Goal: Task Accomplishment & Management: Manage account settings

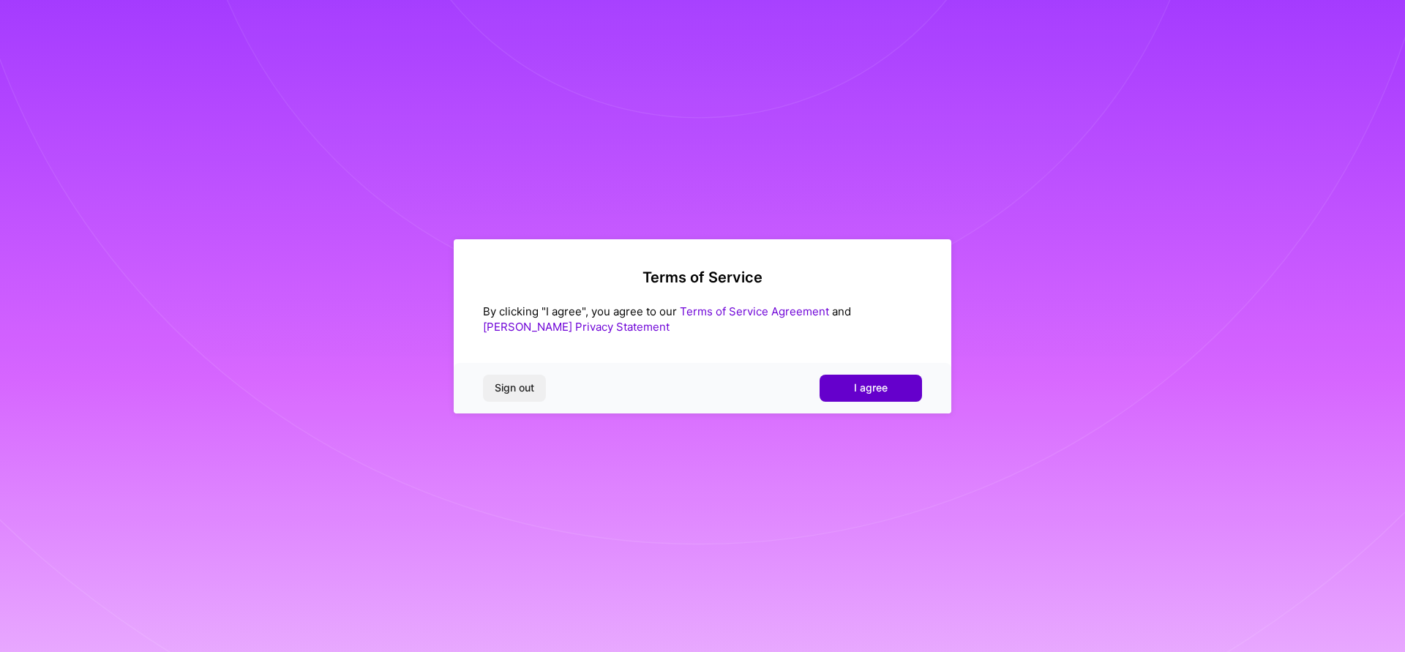
click at [870, 385] on span "I agree" at bounding box center [871, 388] width 34 height 15
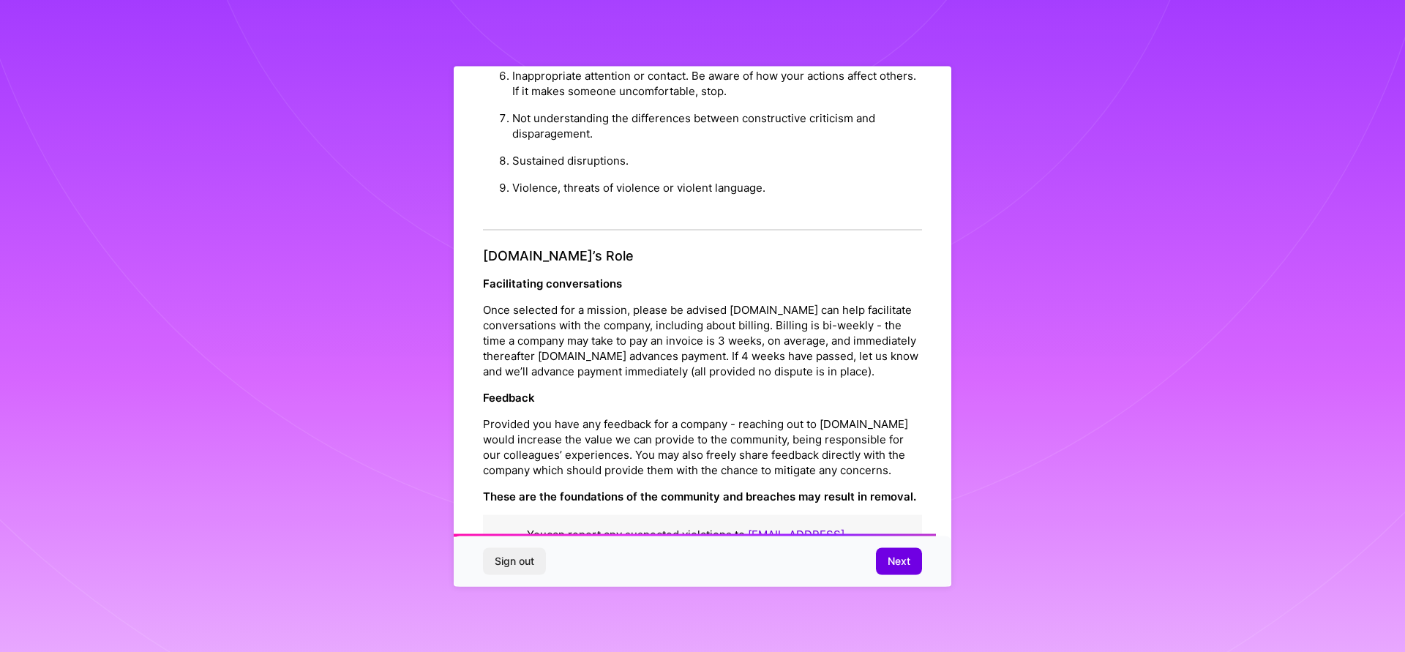
scroll to position [1493, 0]
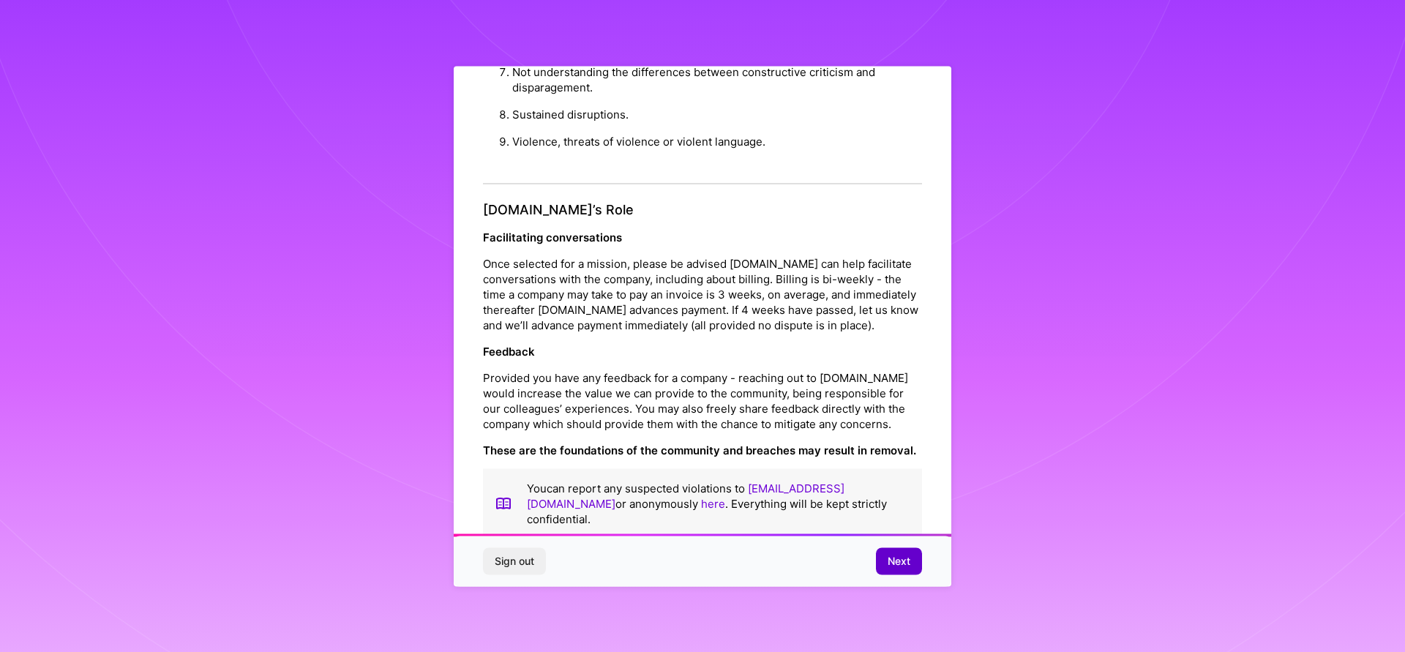
click at [899, 561] on span "Next" at bounding box center [899, 561] width 23 height 15
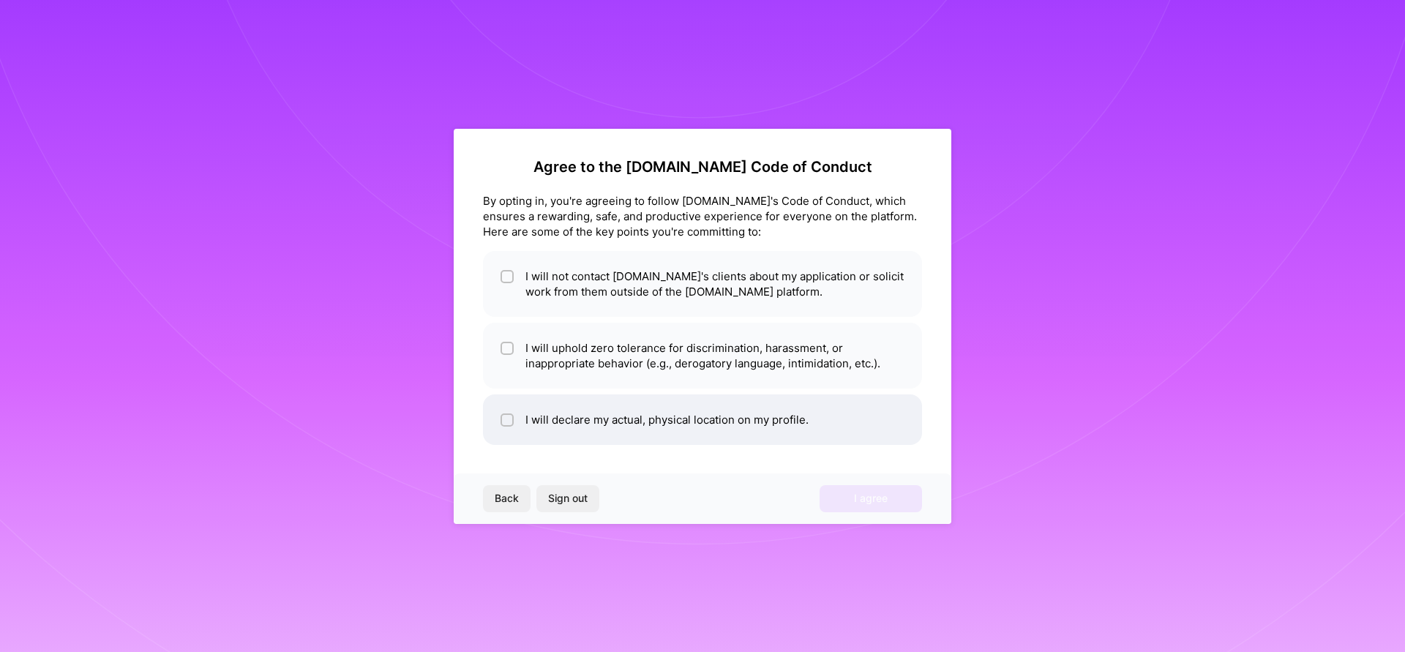
click at [502, 419] on div at bounding box center [507, 420] width 13 height 13
checkbox input "true"
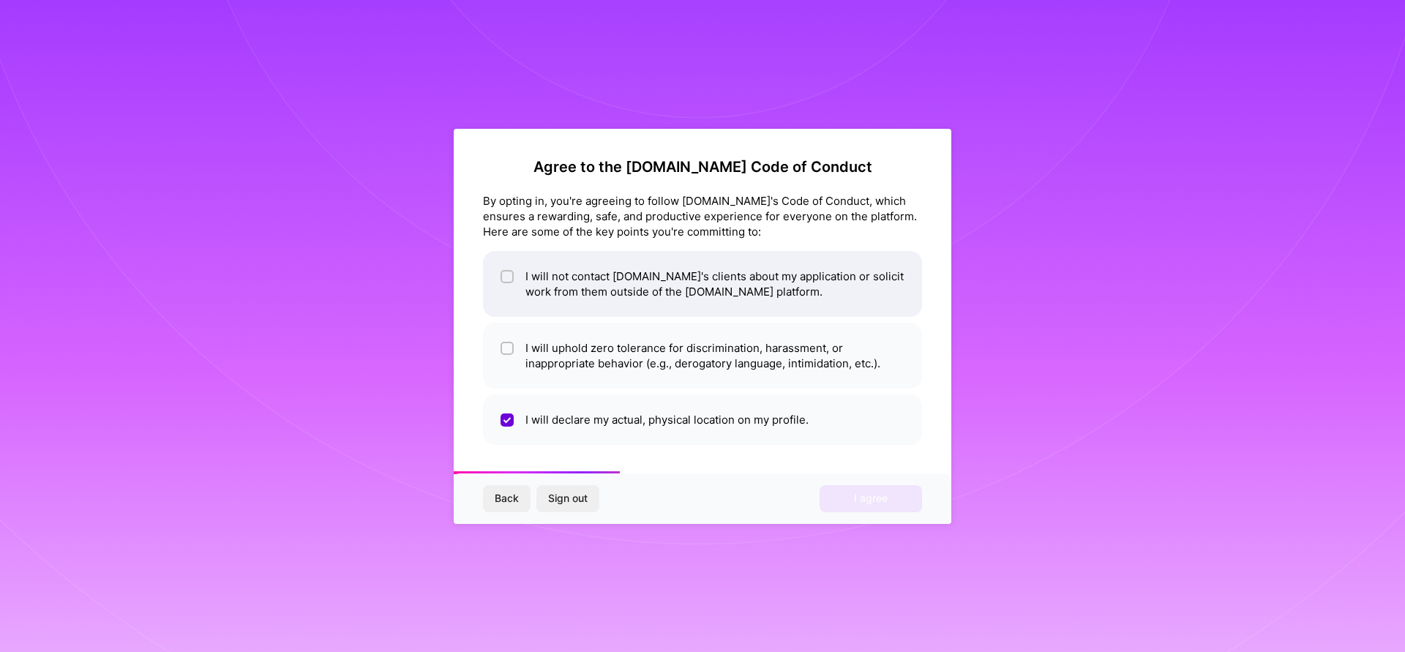
click at [511, 270] on div at bounding box center [507, 276] width 13 height 13
checkbox input "true"
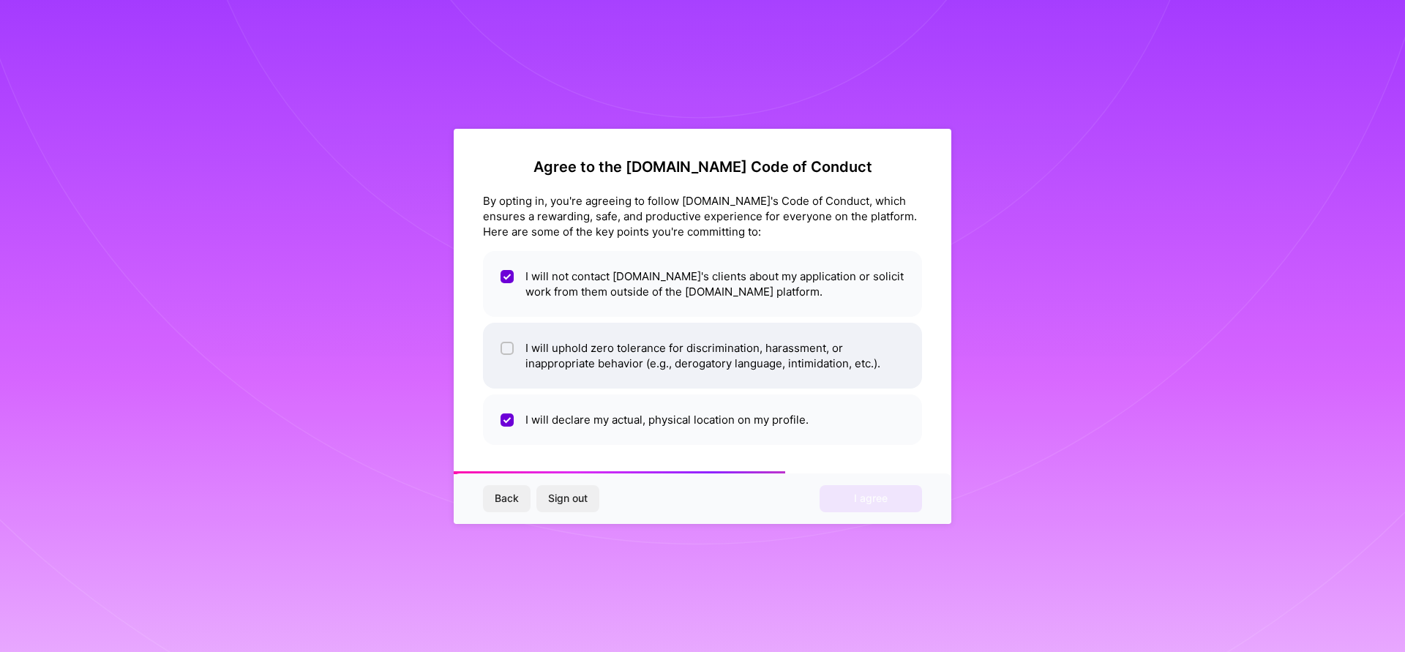
click at [505, 344] on input "checkbox" at bounding box center [509, 349] width 10 height 10
checkbox input "true"
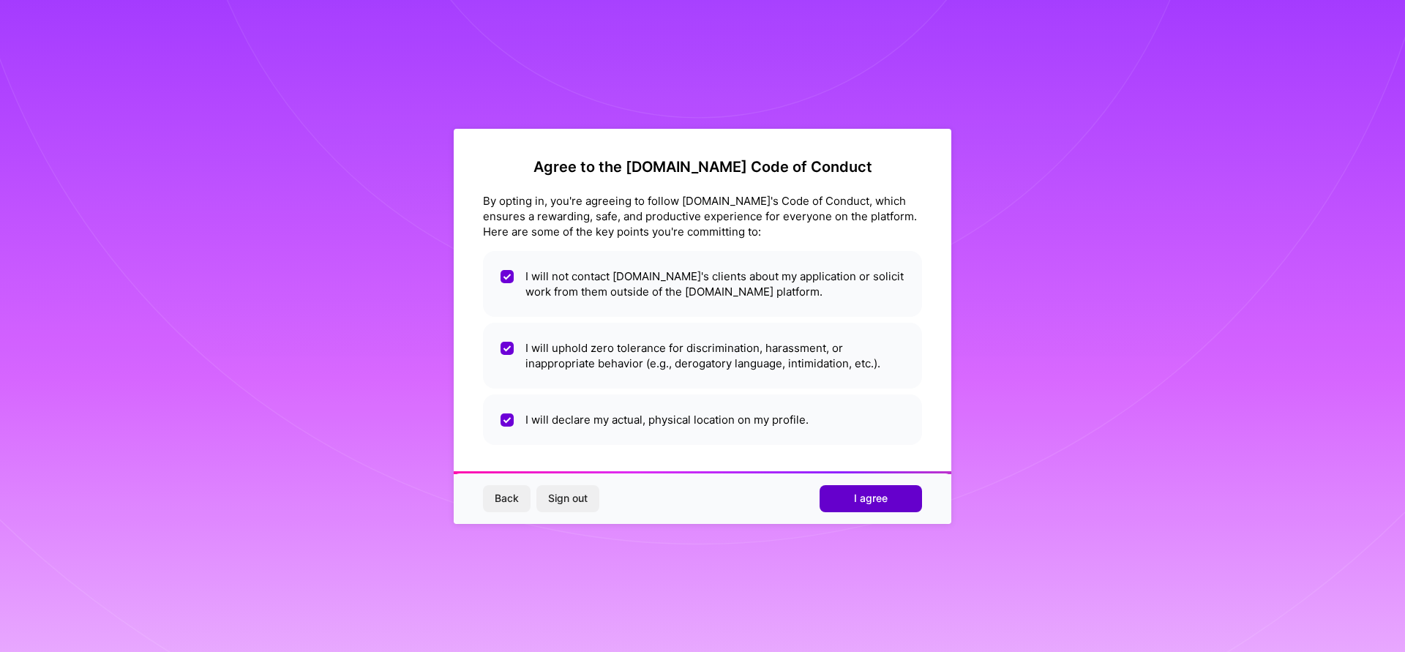
click at [850, 507] on button "I agree" at bounding box center [871, 498] width 102 height 26
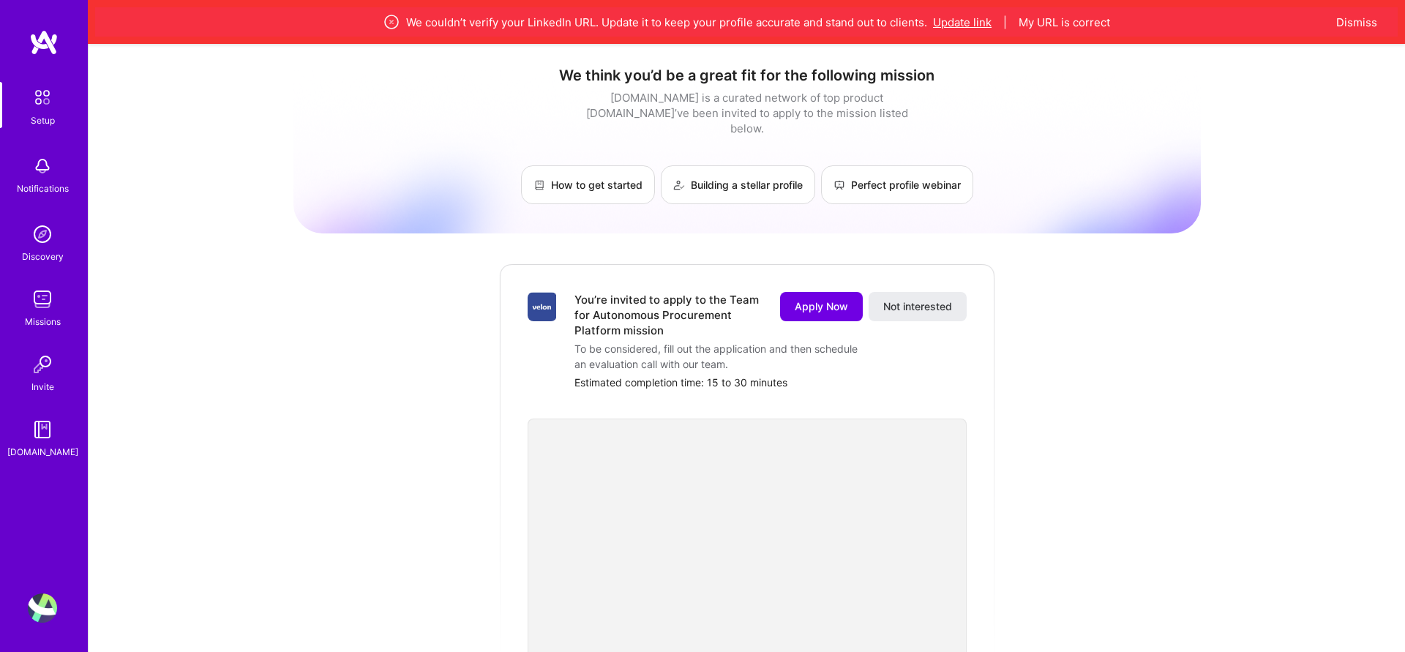
click at [962, 23] on button "Update link" at bounding box center [962, 22] width 59 height 15
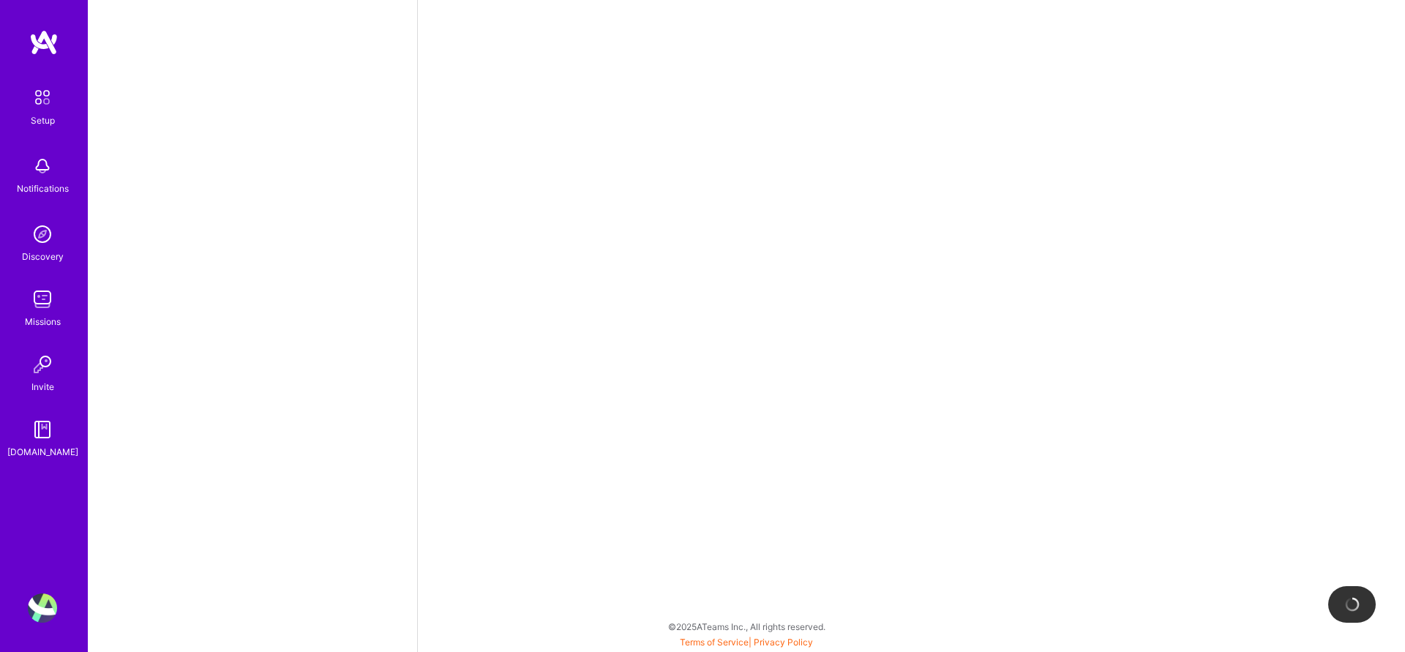
select select "US"
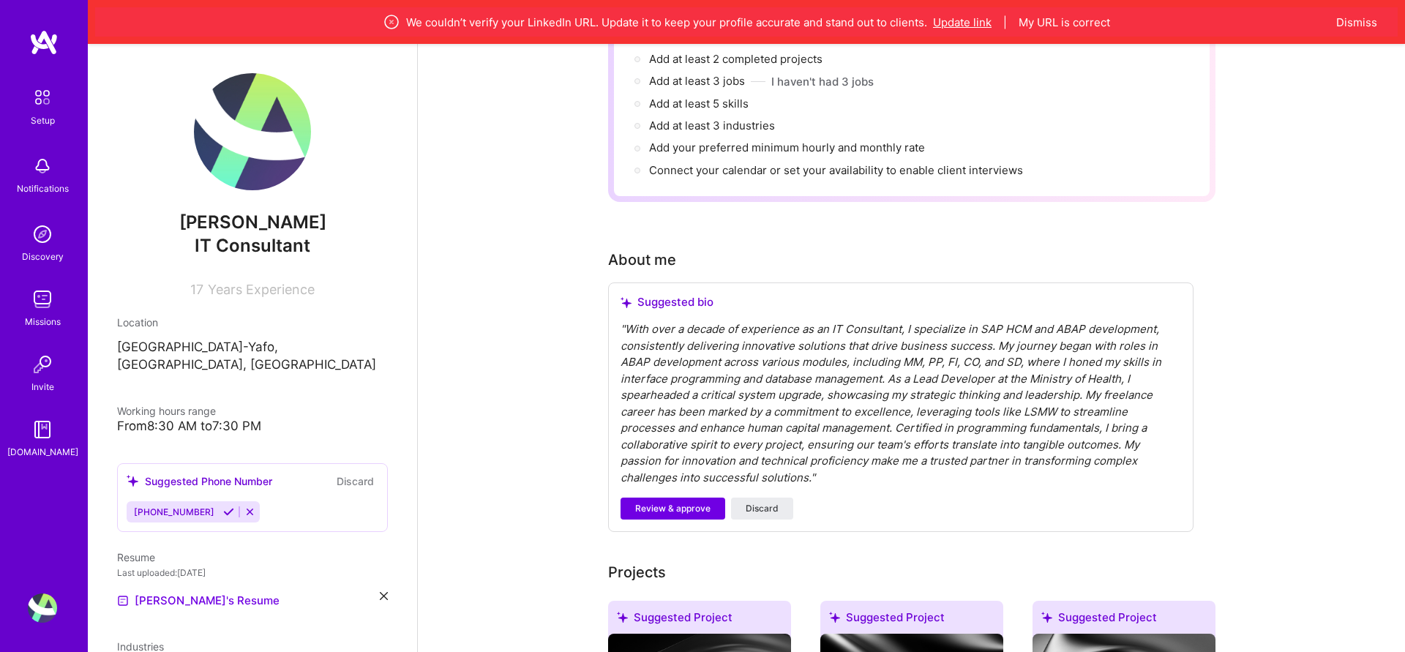
click at [966, 21] on button "Update link" at bounding box center [962, 22] width 59 height 15
select select "US"
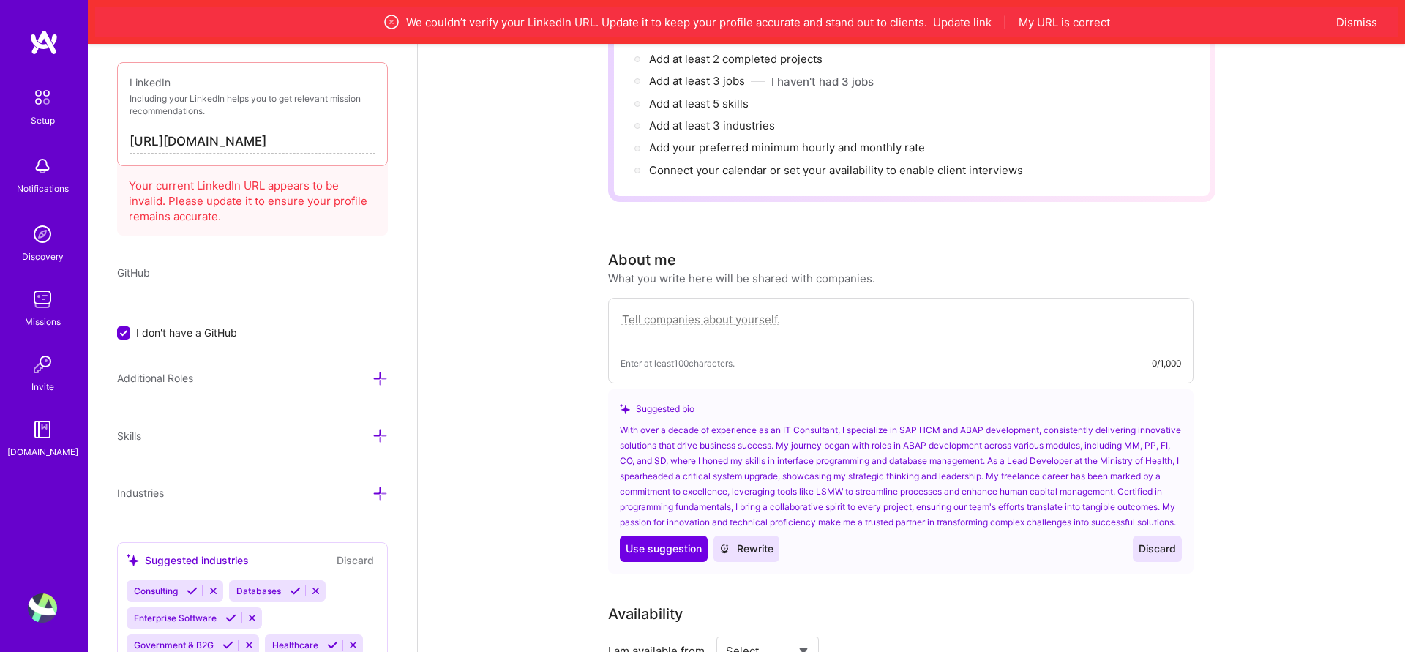
scroll to position [876, 0]
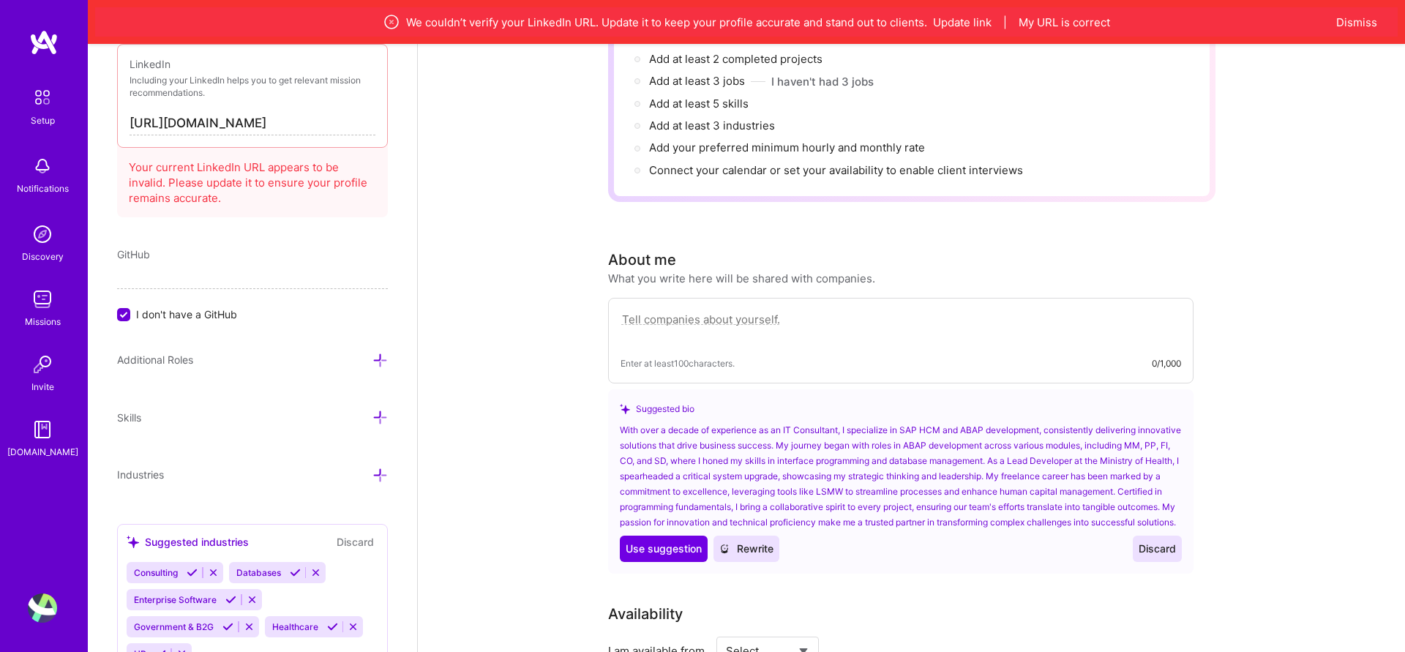
click at [359, 116] on input "[URL][DOMAIN_NAME]" at bounding box center [253, 123] width 246 height 23
drag, startPoint x: 360, startPoint y: 121, endPoint x: 269, endPoint y: 126, distance: 91.6
click at [269, 126] on input "[URL][DOMAIN_NAME]" at bounding box center [253, 123] width 246 height 23
paste input "ior-mashiach-90831314"
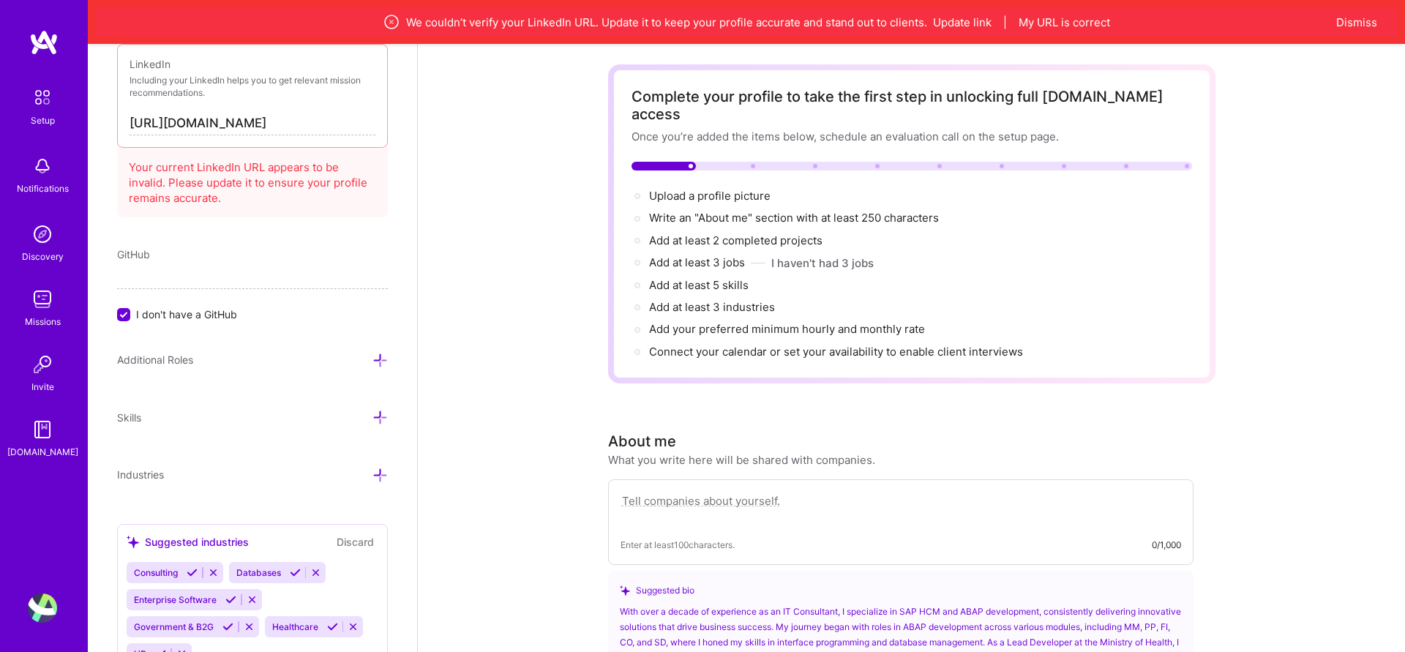
scroll to position [0, 0]
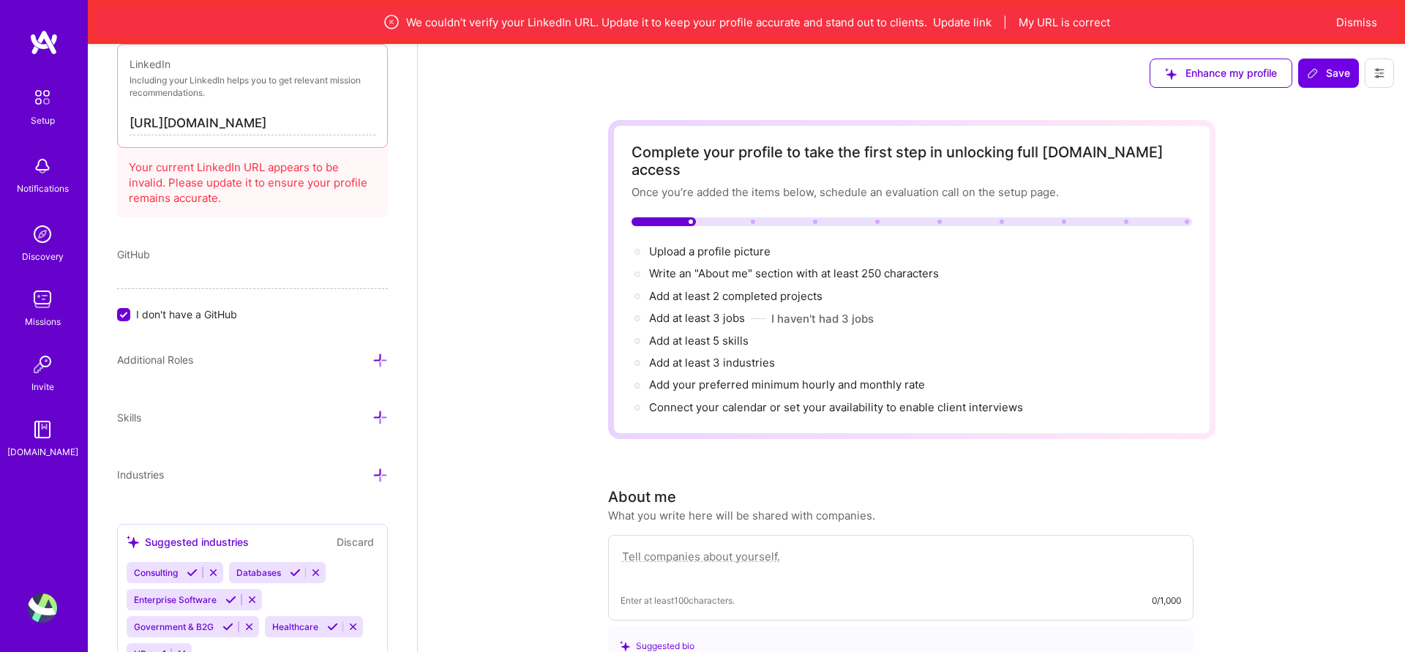
drag, startPoint x: 358, startPoint y: 123, endPoint x: 383, endPoint y: 135, distance: 27.8
click at [359, 124] on input "[URL][DOMAIN_NAME]" at bounding box center [253, 123] width 246 height 23
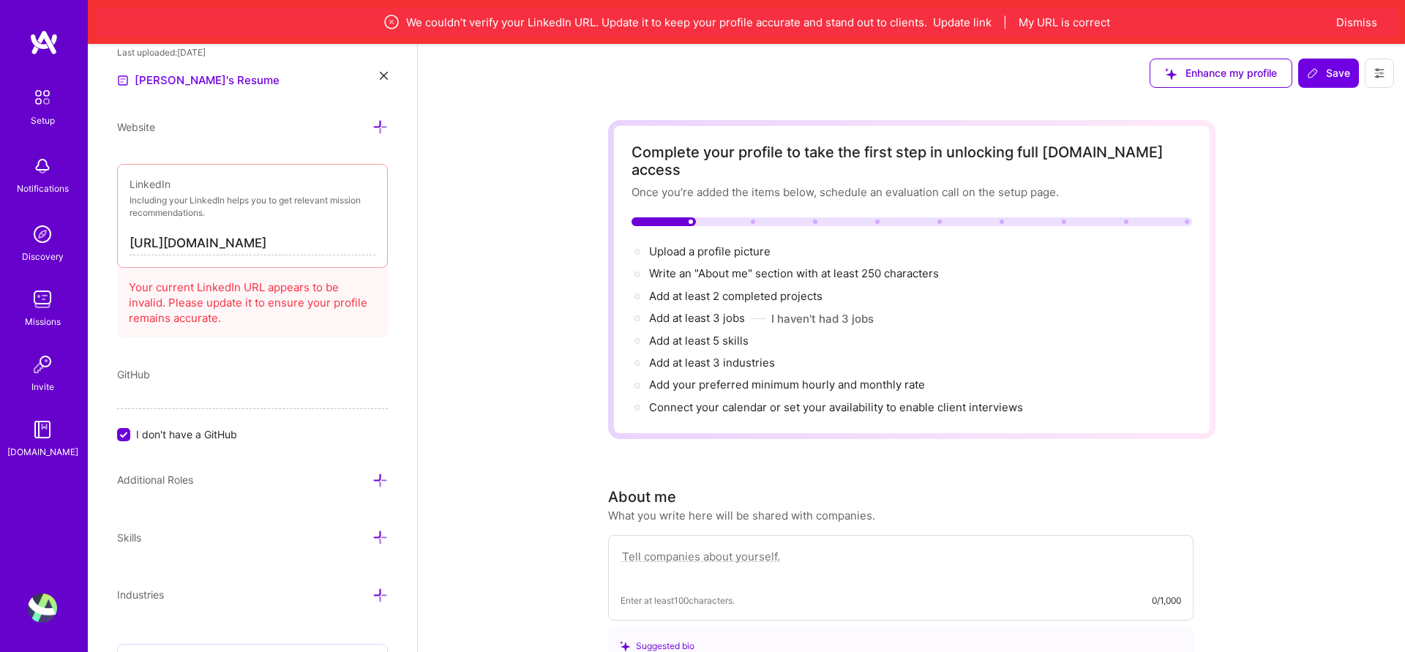
scroll to position [766, 0]
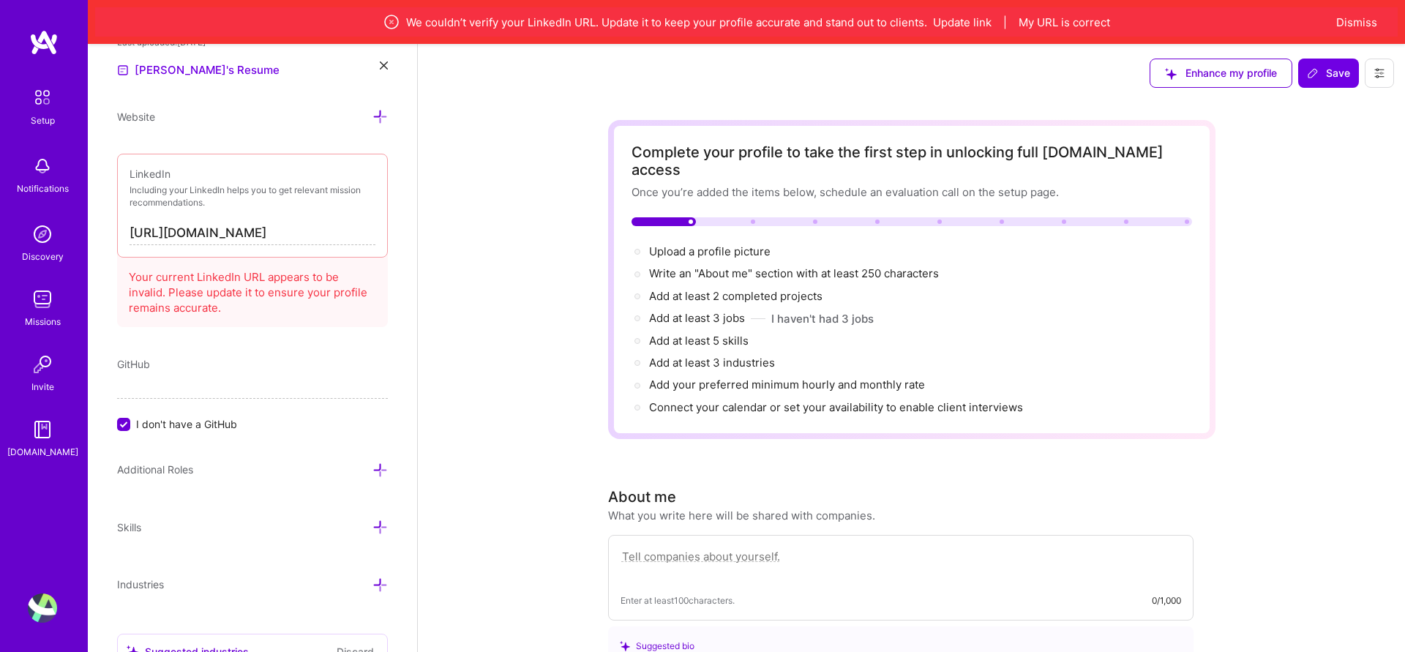
drag, startPoint x: 249, startPoint y: 349, endPoint x: 275, endPoint y: 290, distance: 64.9
click at [248, 349] on div "Add photo [PERSON_NAME] IT Consultant 17 Years Experience Location This is the …" at bounding box center [252, 370] width 329 height 652
drag, startPoint x: 307, startPoint y: 236, endPoint x: 0, endPoint y: 231, distance: 306.8
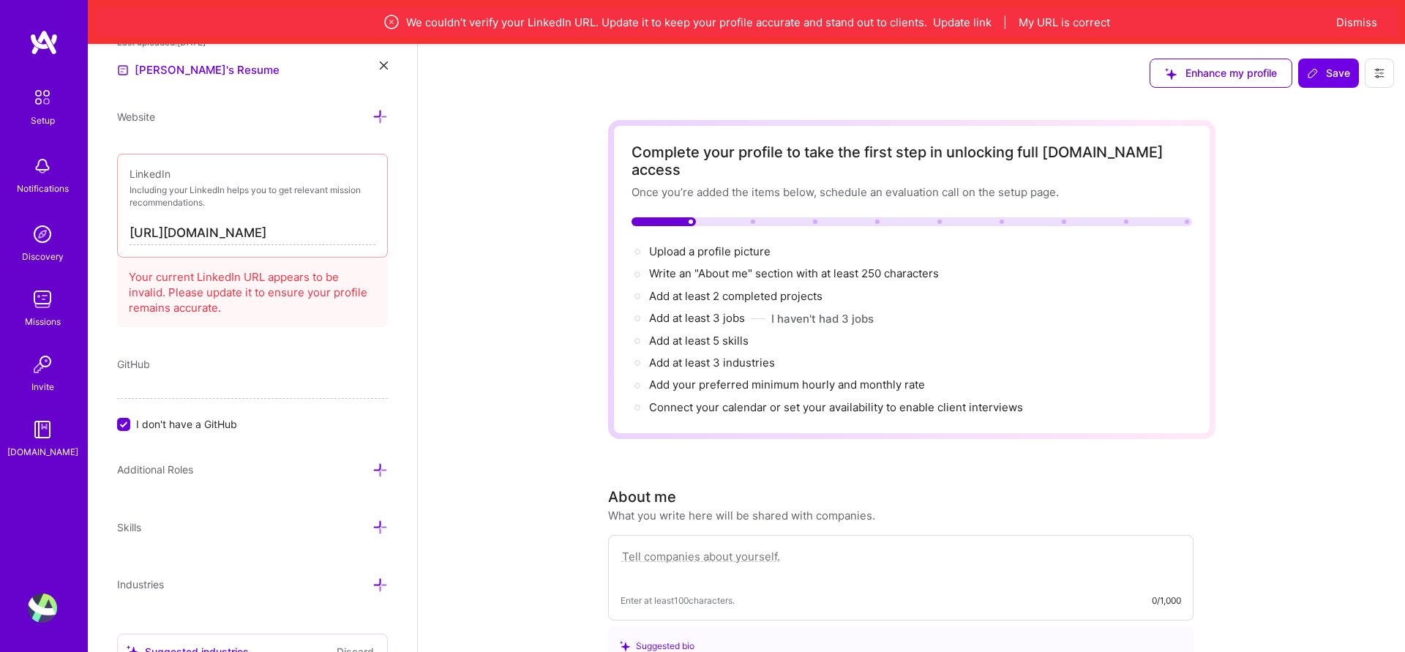
click at [112, 228] on div "Add photo [PERSON_NAME] IT Consultant 17 Years Experience Location This is the …" at bounding box center [252, 370] width 329 height 652
drag, startPoint x: 132, startPoint y: 236, endPoint x: 436, endPoint y: 244, distance: 303.9
drag, startPoint x: 131, startPoint y: 233, endPoint x: 416, endPoint y: 235, distance: 284.8
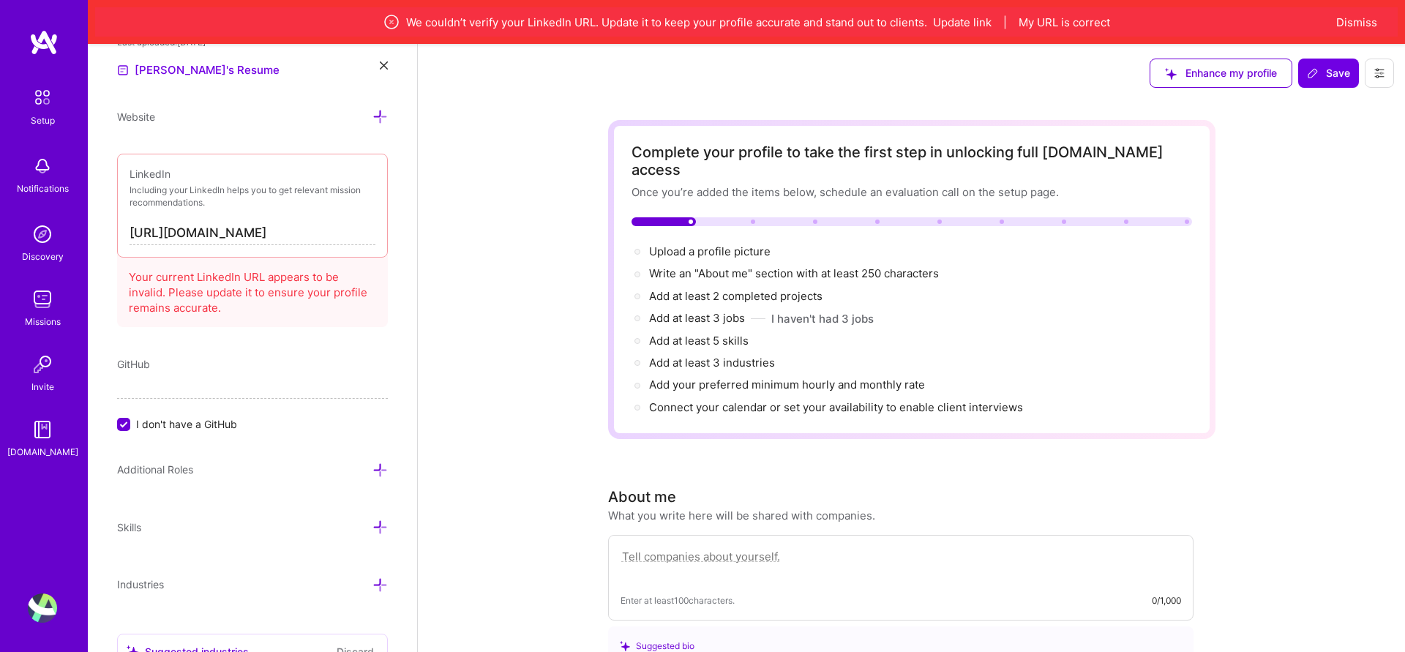
click at [416, 235] on div "Add photo [PERSON_NAME] IT Consultant 17 Years Experience Location This is the …" at bounding box center [252, 370] width 329 height 652
paste input "[DOMAIN_NAME][URL]"
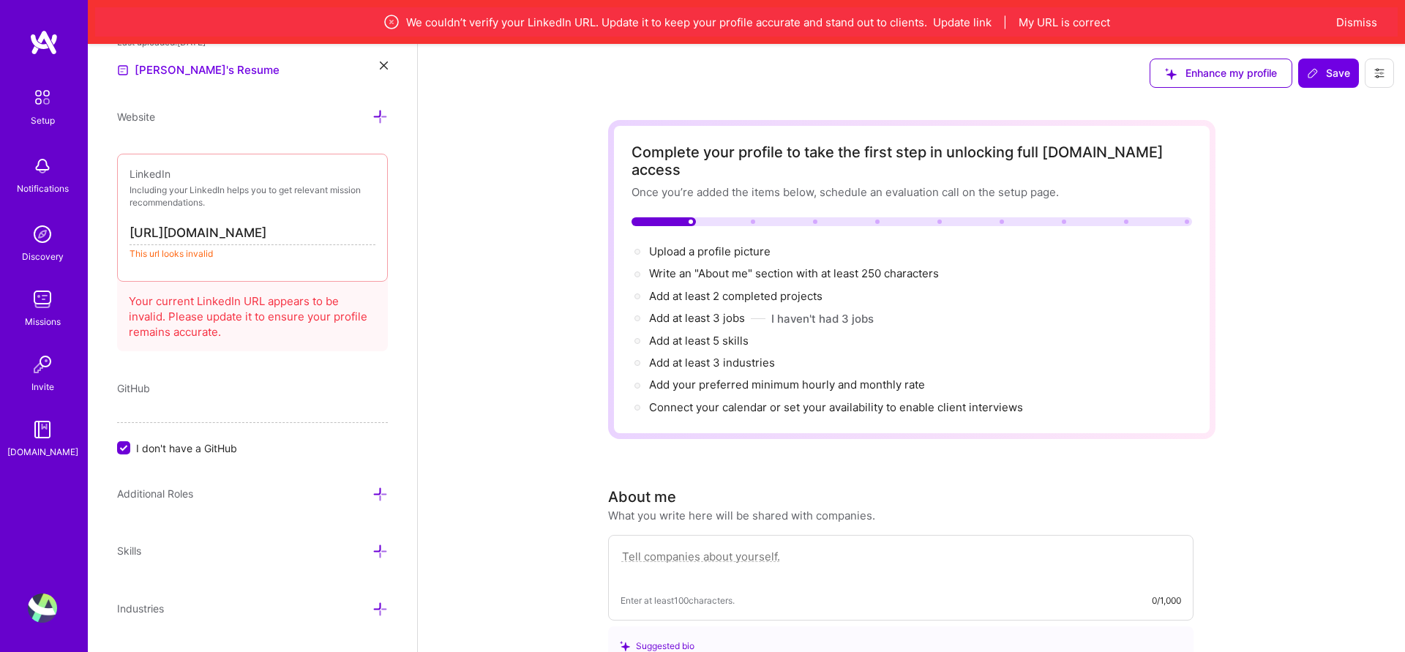
scroll to position [0, 947]
type input "[URL][DOMAIN_NAME]"
drag, startPoint x: 365, startPoint y: 233, endPoint x: 89, endPoint y: 234, distance: 276.0
click at [89, 234] on div "Add photo [PERSON_NAME] IT Consultant 17 Years Experience Location This is the …" at bounding box center [252, 370] width 329 height 652
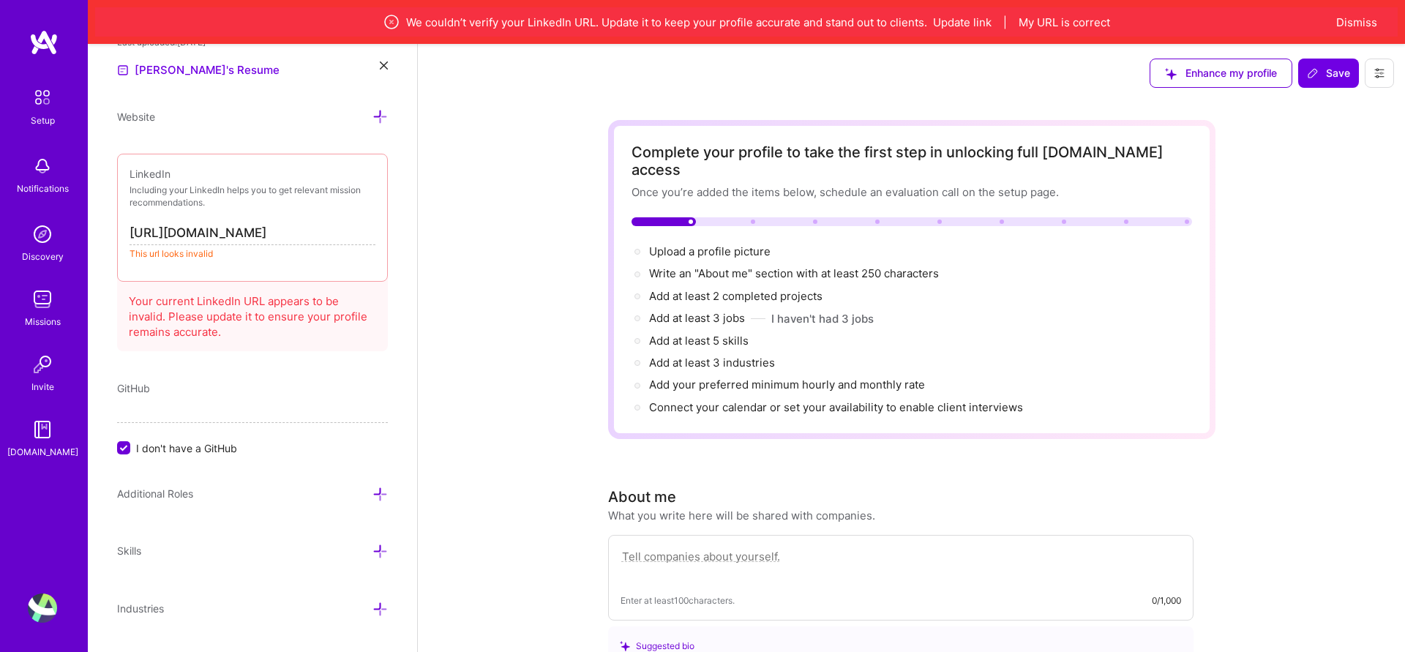
drag, startPoint x: 221, startPoint y: 230, endPoint x: 426, endPoint y: 225, distance: 205.0
paste input "[DOMAIN_NAME][URL]"
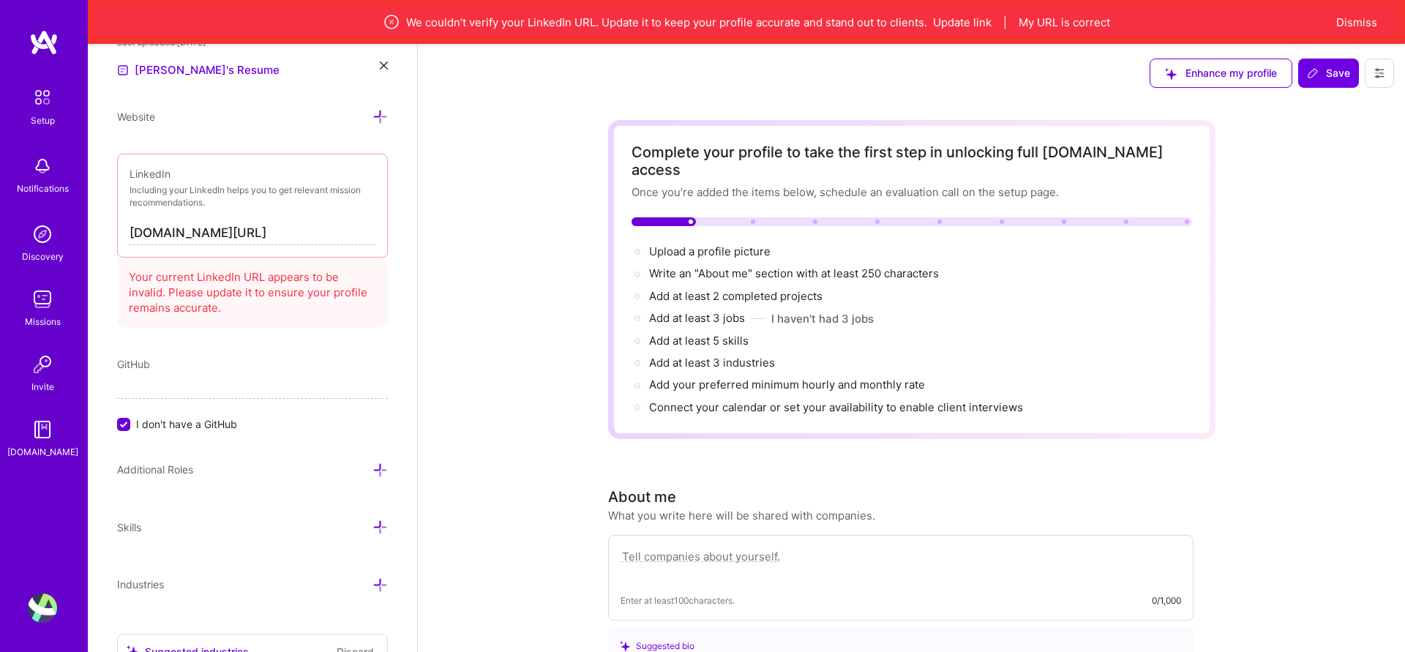
type input "[URL][DOMAIN_NAME]"
drag, startPoint x: 269, startPoint y: 233, endPoint x: 72, endPoint y: 233, distance: 196.9
click at [195, 185] on p "Including your LinkedIn helps you to get relevant mission recommendations." at bounding box center [253, 196] width 246 height 25
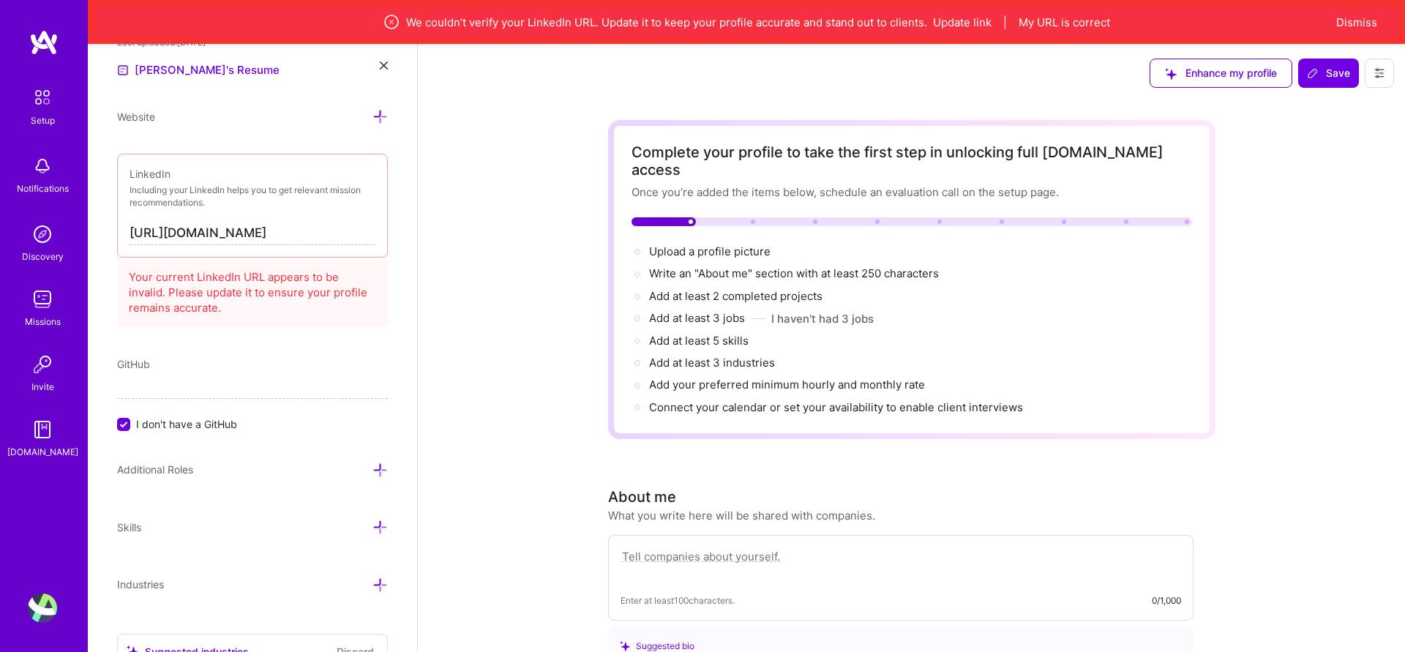
scroll to position [0, 72]
drag, startPoint x: 132, startPoint y: 235, endPoint x: 475, endPoint y: 230, distance: 343.4
click at [258, 235] on input "[URL][DOMAIN_NAME]" at bounding box center [253, 233] width 246 height 23
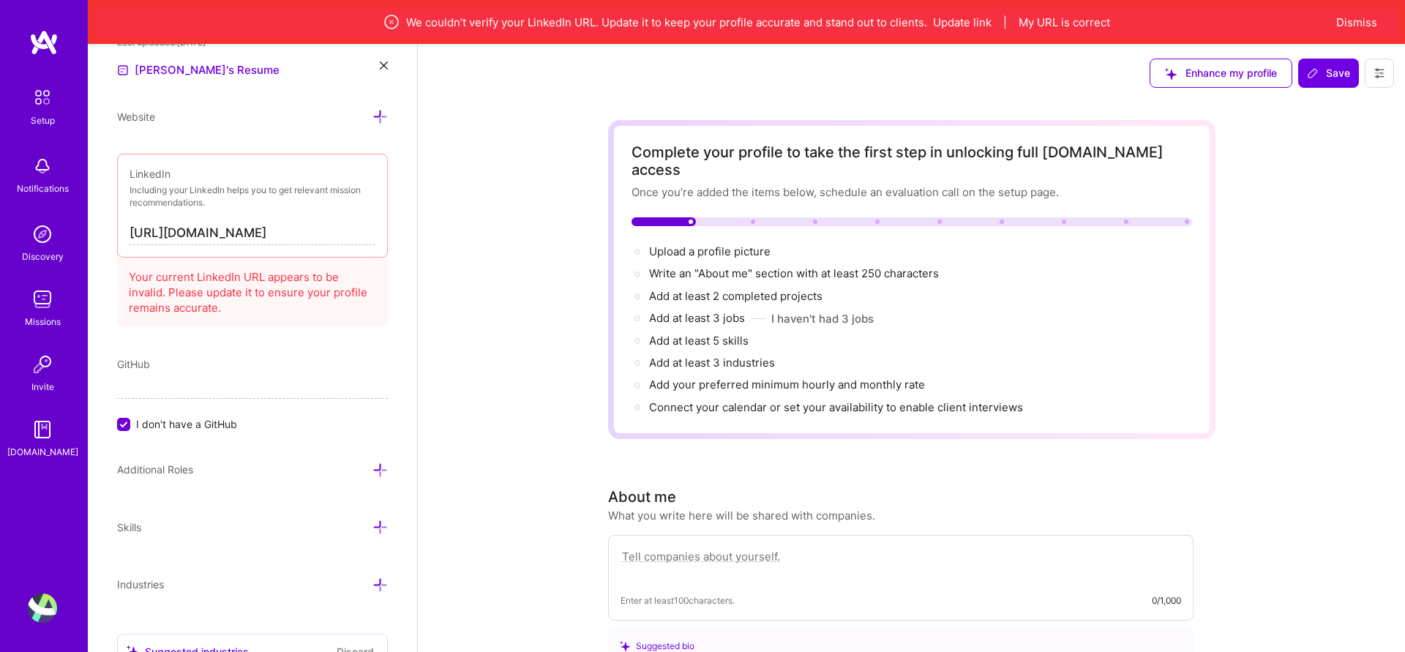
scroll to position [0, 72]
drag, startPoint x: 331, startPoint y: 234, endPoint x: 393, endPoint y: 234, distance: 62.2
click at [393, 234] on div "Add photo [PERSON_NAME] IT Consultant 17 Years Experience Location This is the …" at bounding box center [252, 370] width 329 height 652
click at [268, 204] on p "Including your LinkedIn helps you to get relevant mission recommendations." at bounding box center [253, 196] width 246 height 25
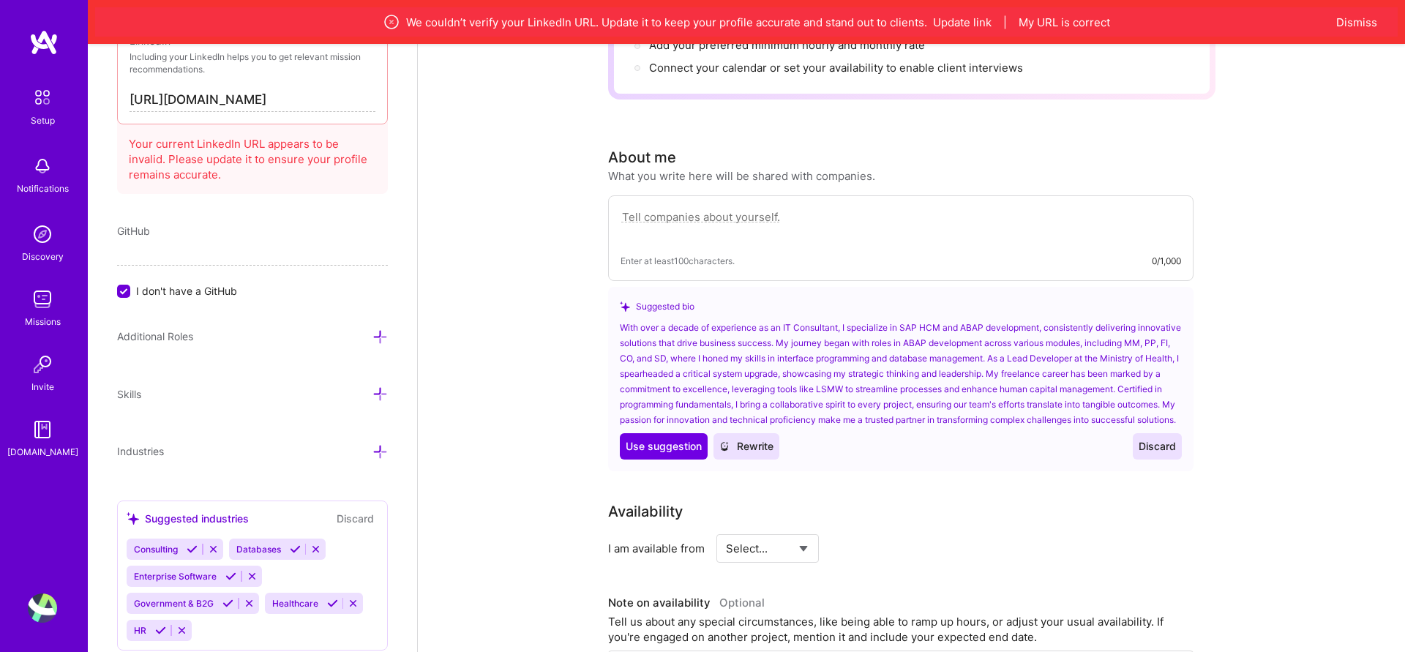
scroll to position [343, 0]
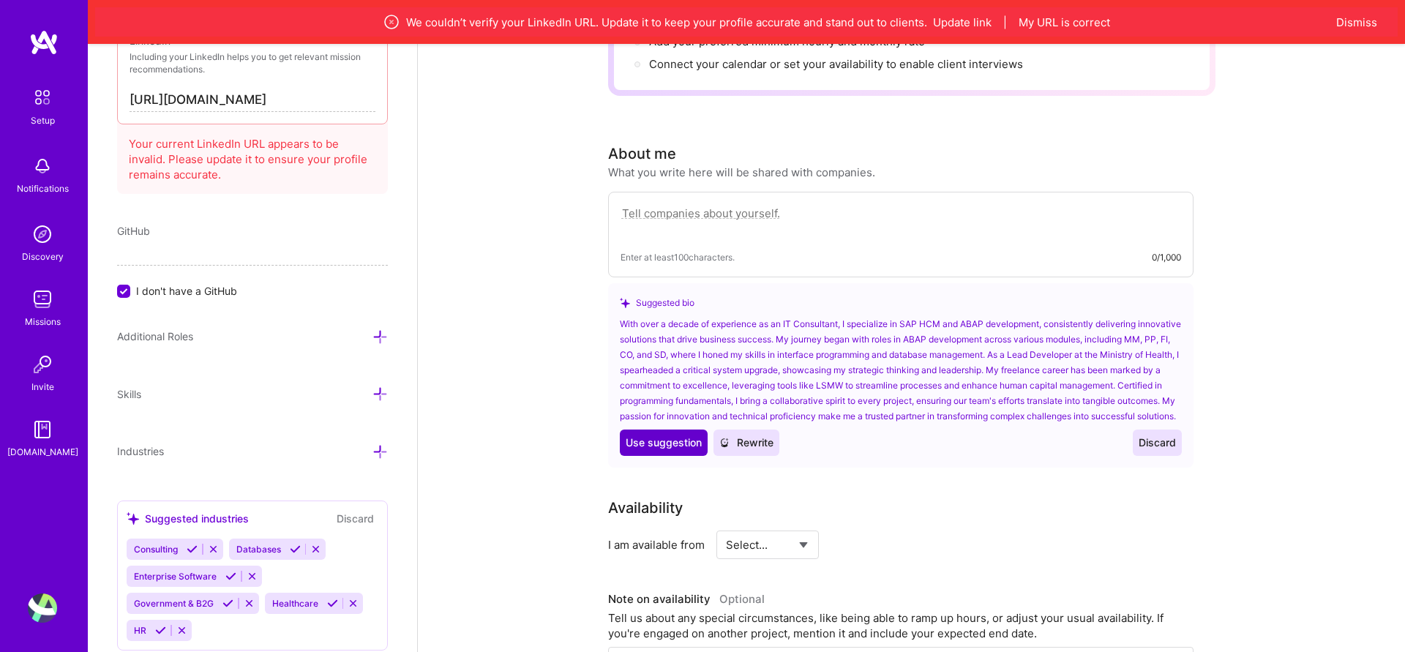
click at [687, 445] on span "Use suggestion" at bounding box center [664, 443] width 76 height 15
type textarea "With over a decade of experience as an IT Consultant, I specialize in SAP HCM a…"
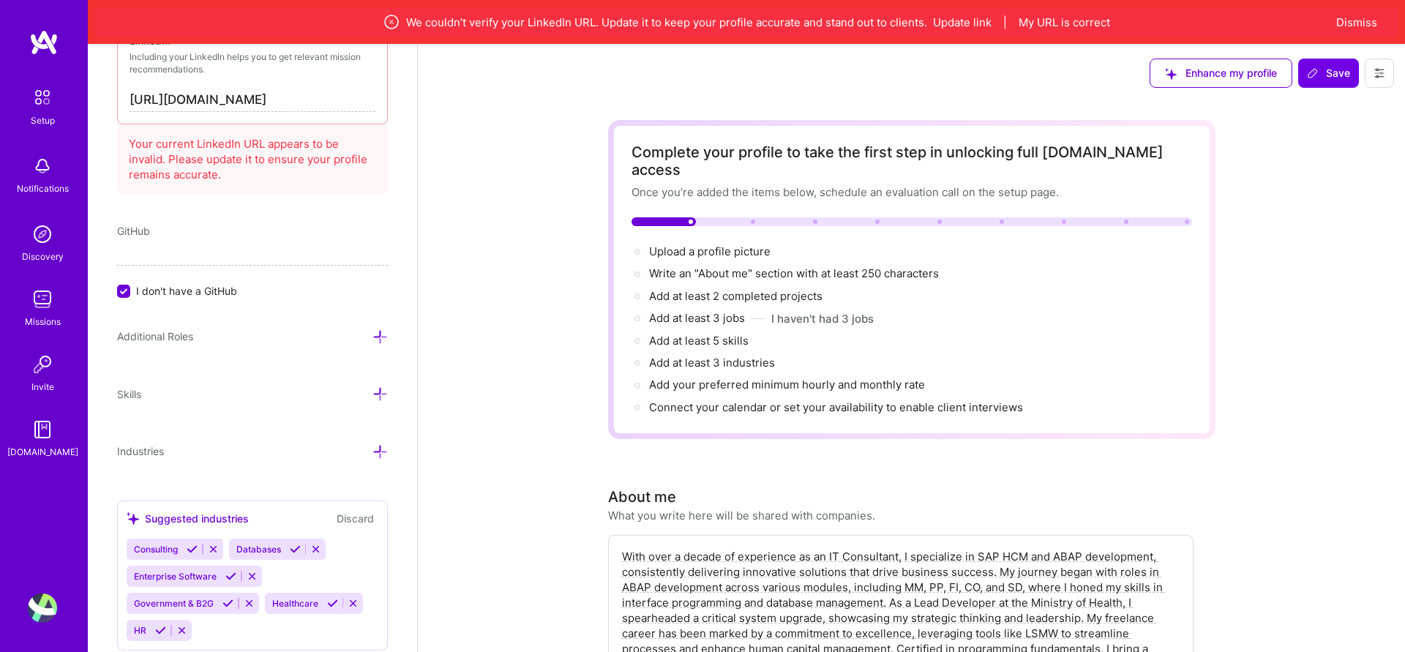
scroll to position [1, 0]
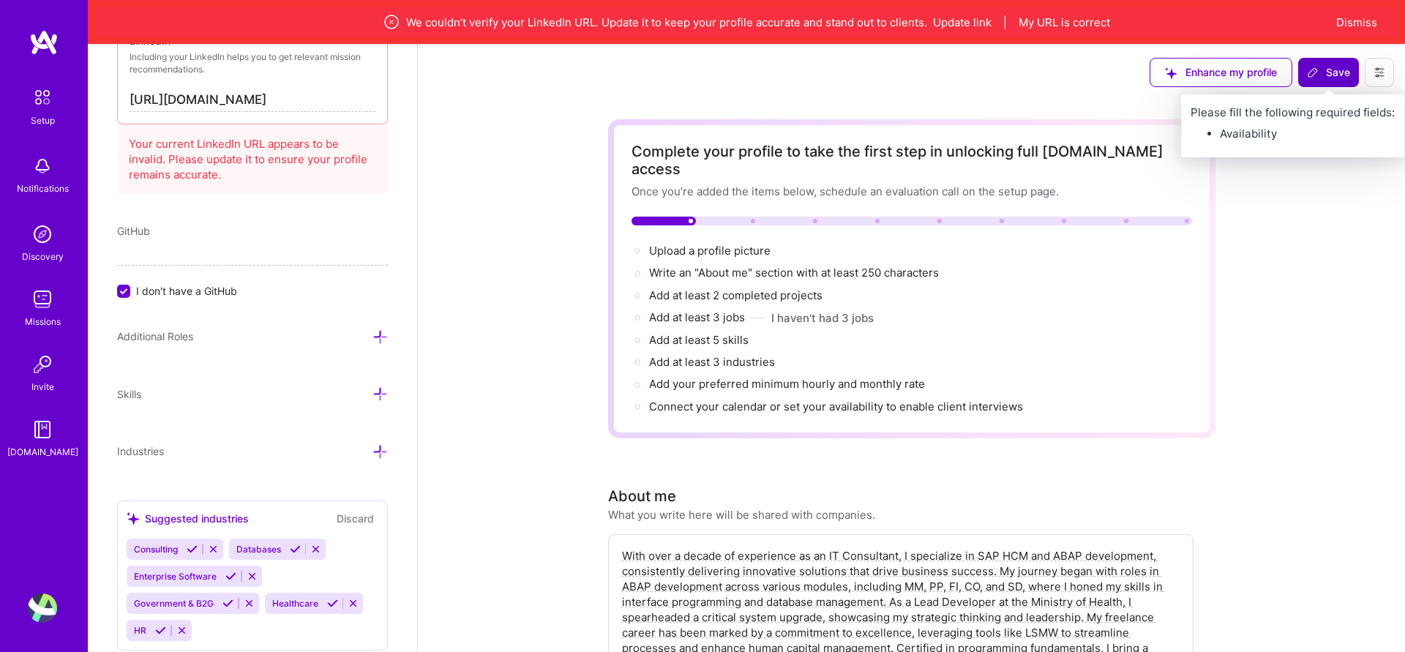
click at [1345, 70] on span "Save" at bounding box center [1328, 72] width 43 height 15
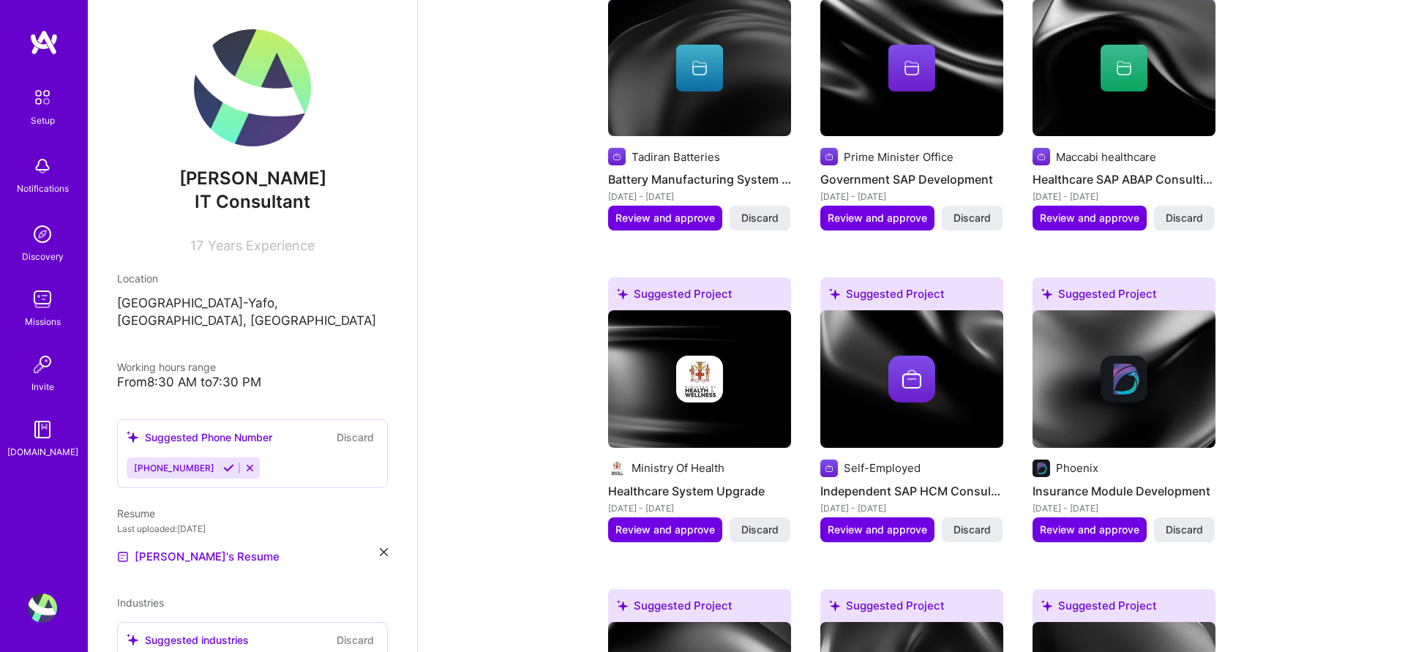
scroll to position [698, 0]
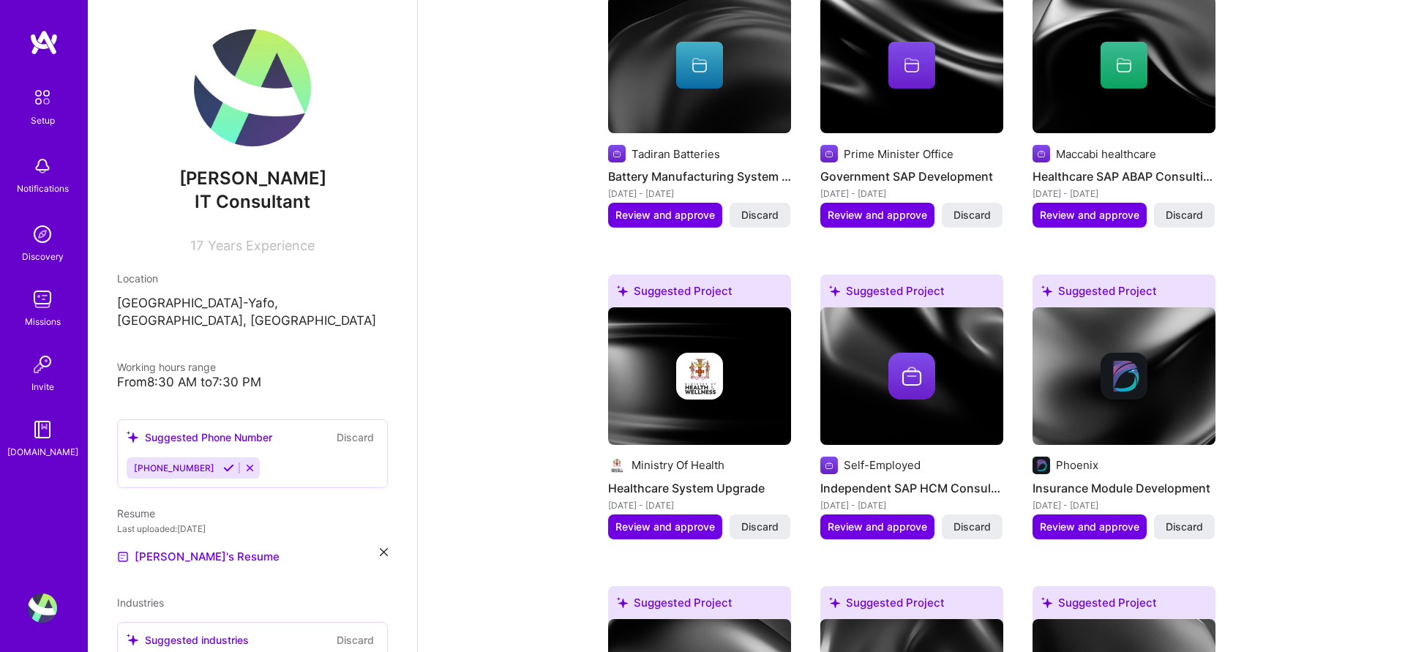
click at [873, 277] on div "Suggested Project" at bounding box center [912, 294] width 183 height 39
click at [902, 520] on span "Review and approve" at bounding box center [878, 527] width 100 height 15
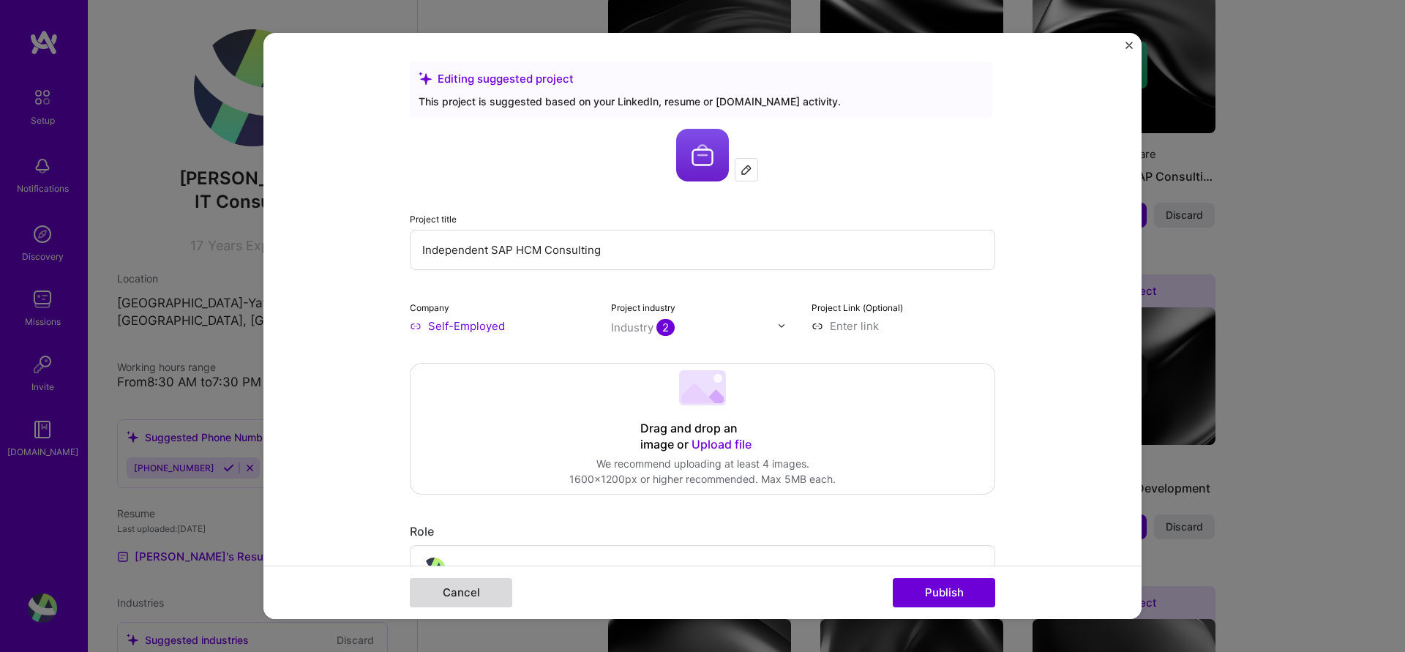
click at [476, 594] on button "Cancel" at bounding box center [461, 592] width 102 height 29
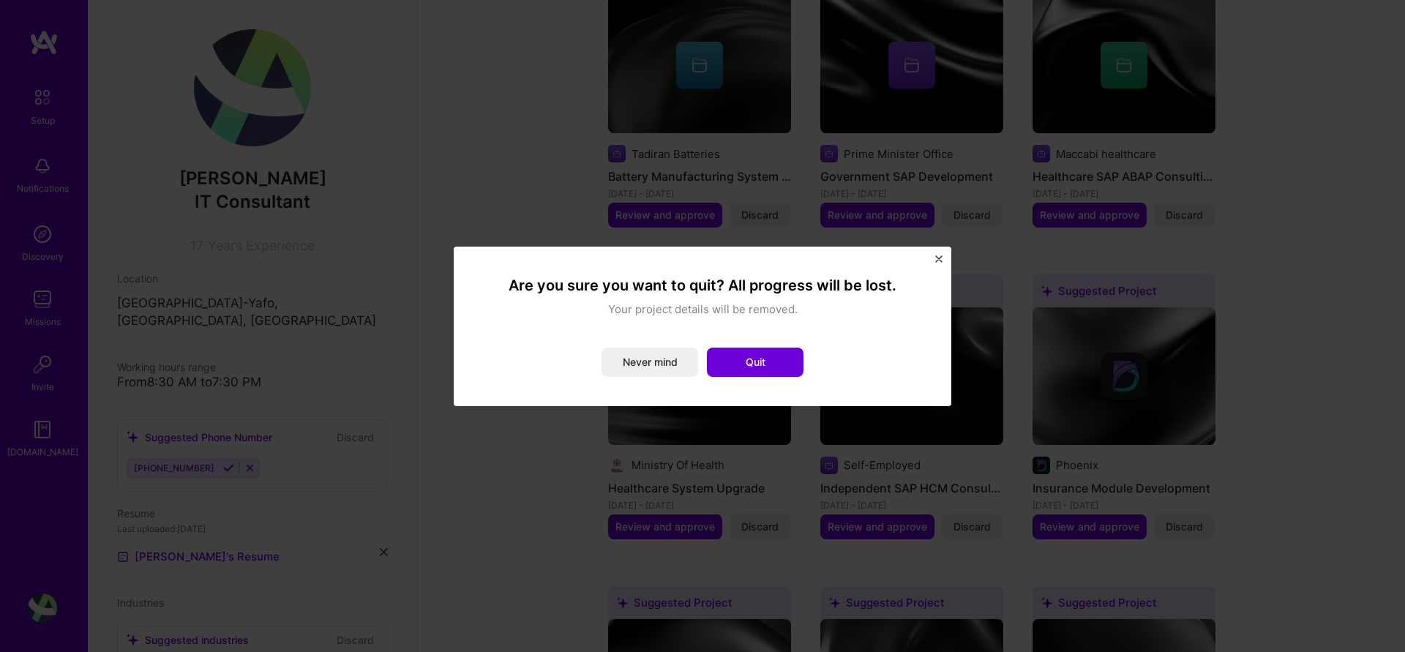
click at [944, 257] on div "Are you sure you want to quit? All progress will be lost. Your project details …" at bounding box center [703, 327] width 498 height 160
drag, startPoint x: 767, startPoint y: 367, endPoint x: 758, endPoint y: 367, distance: 8.8
click at [767, 367] on button "Quit" at bounding box center [755, 362] width 97 height 29
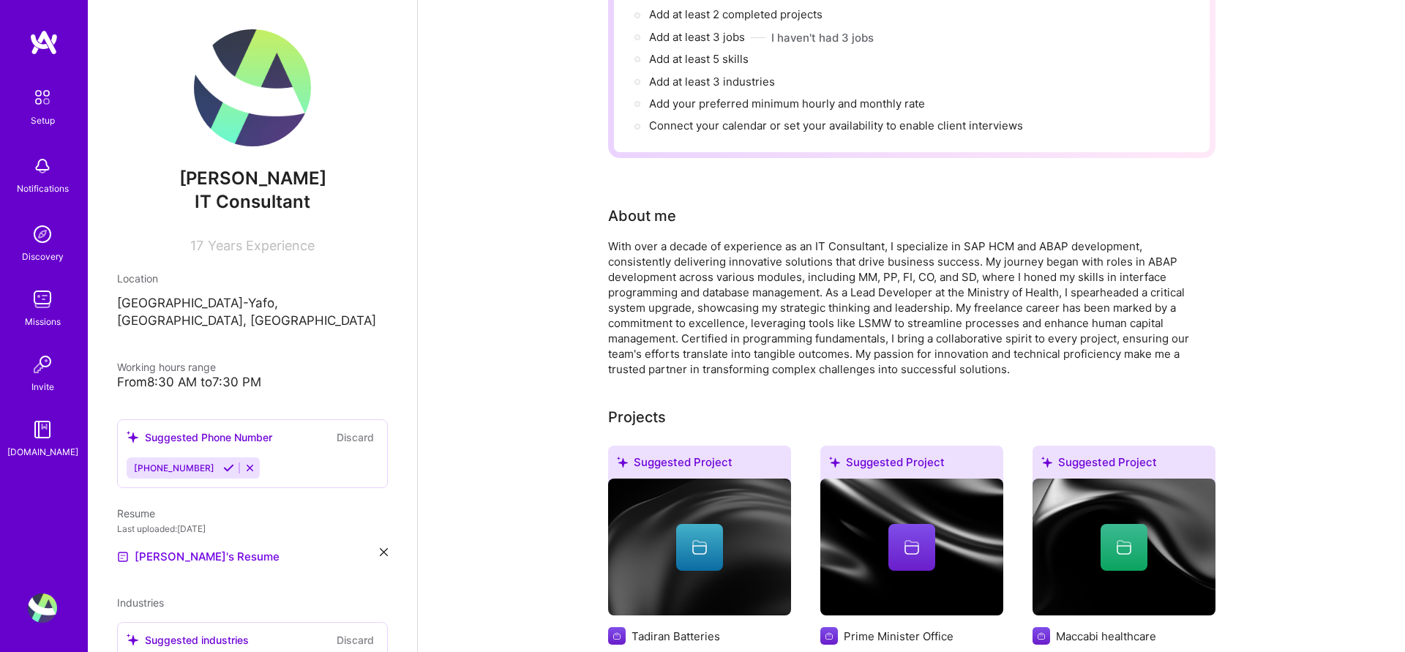
scroll to position [0, 0]
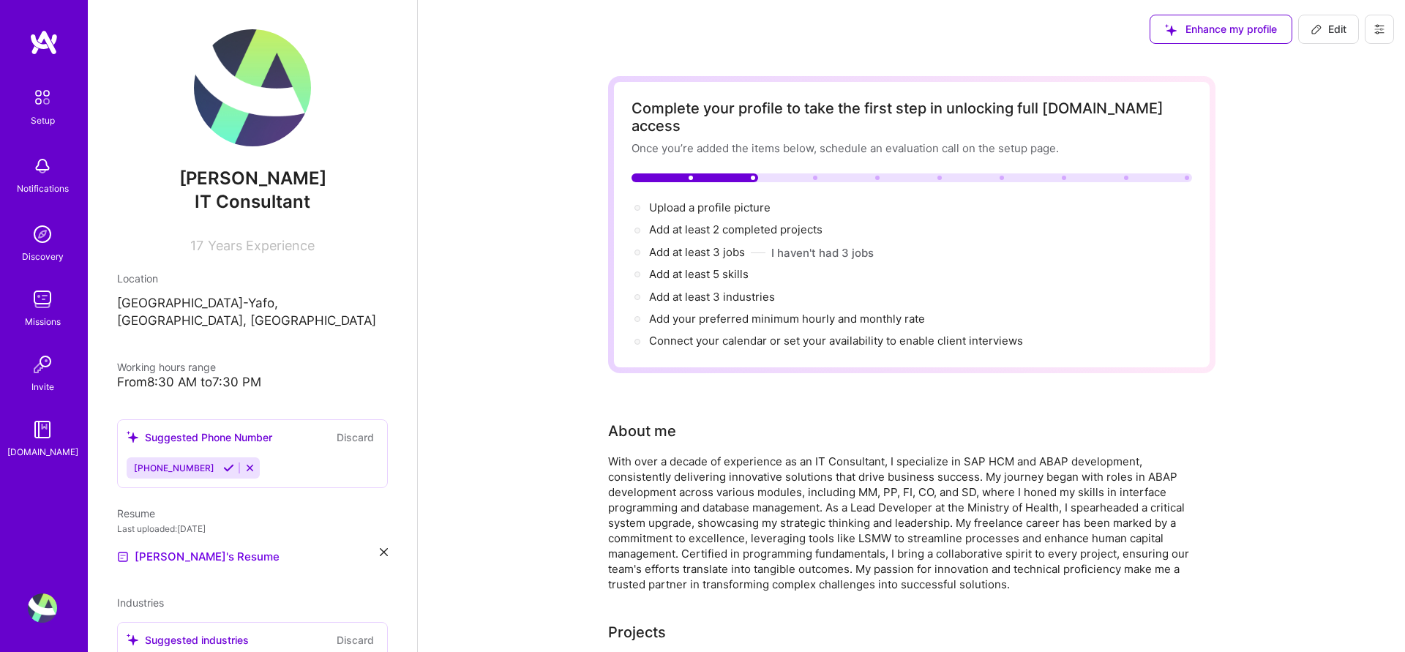
click at [44, 181] on div "Notifications" at bounding box center [43, 188] width 52 height 15
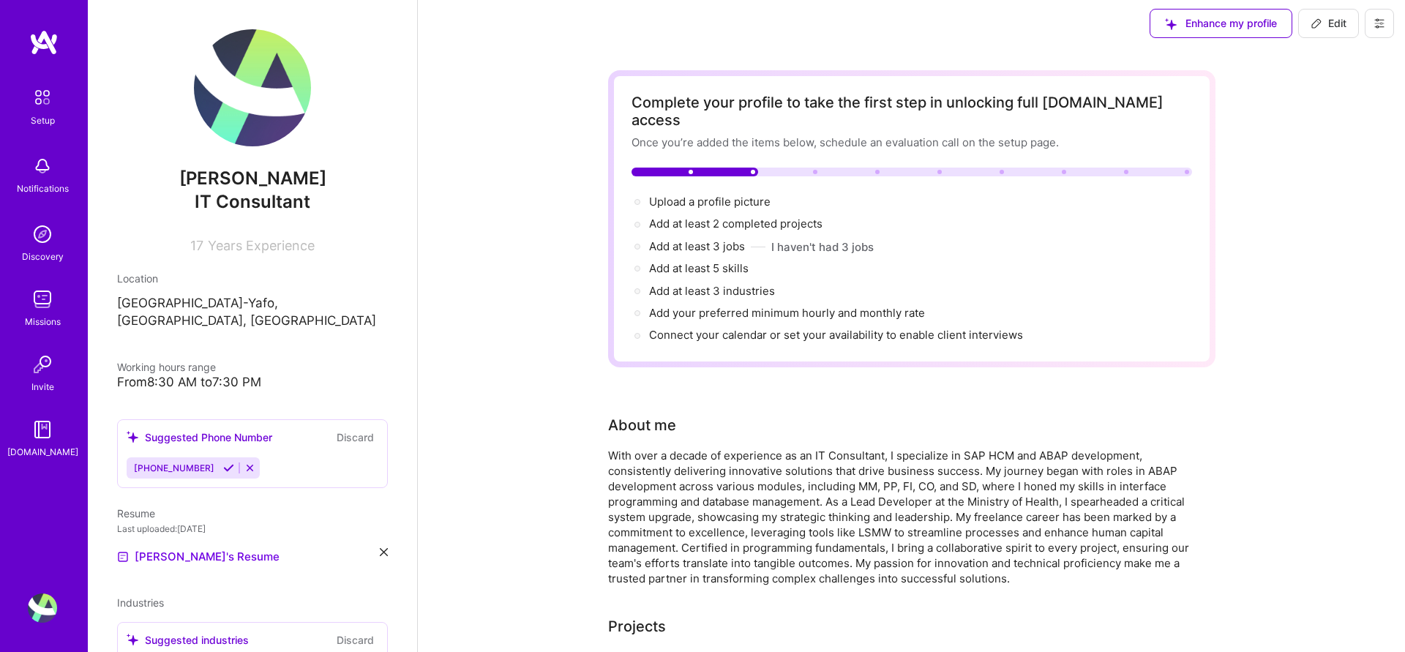
click at [45, 236] on img at bounding box center [42, 234] width 29 height 29
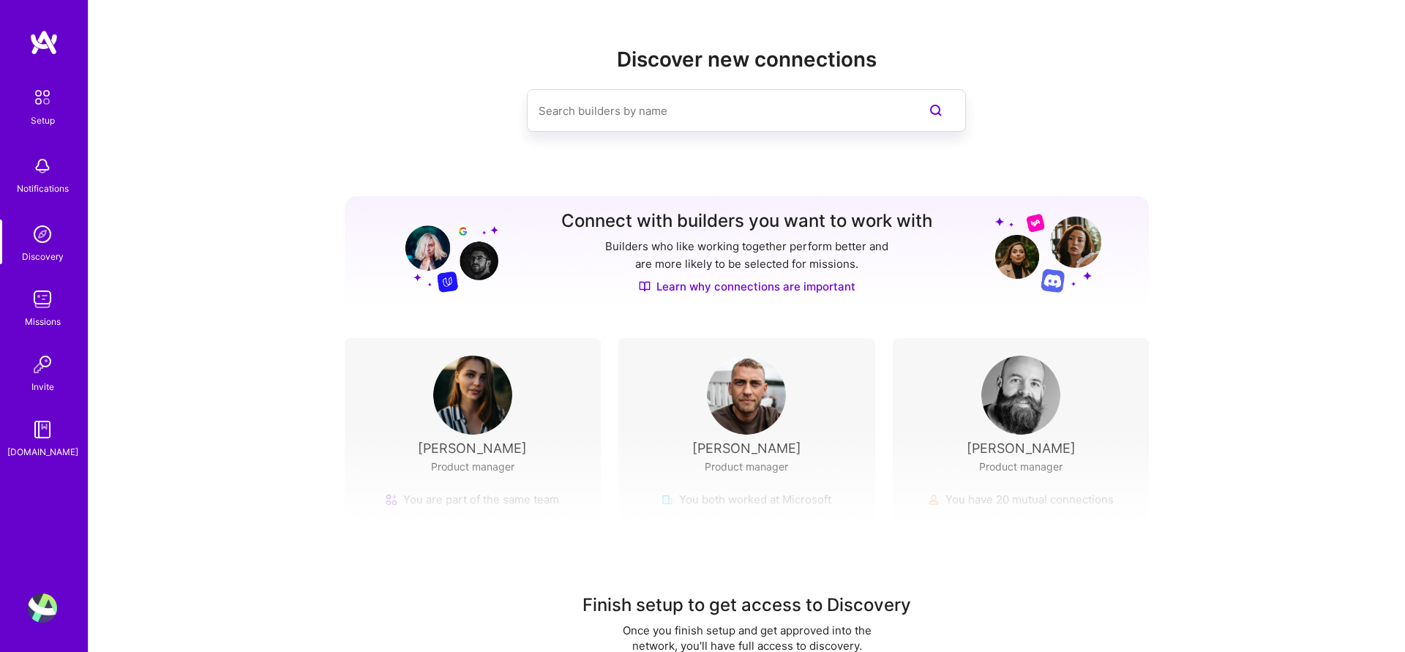
click at [40, 300] on img at bounding box center [42, 299] width 29 height 29
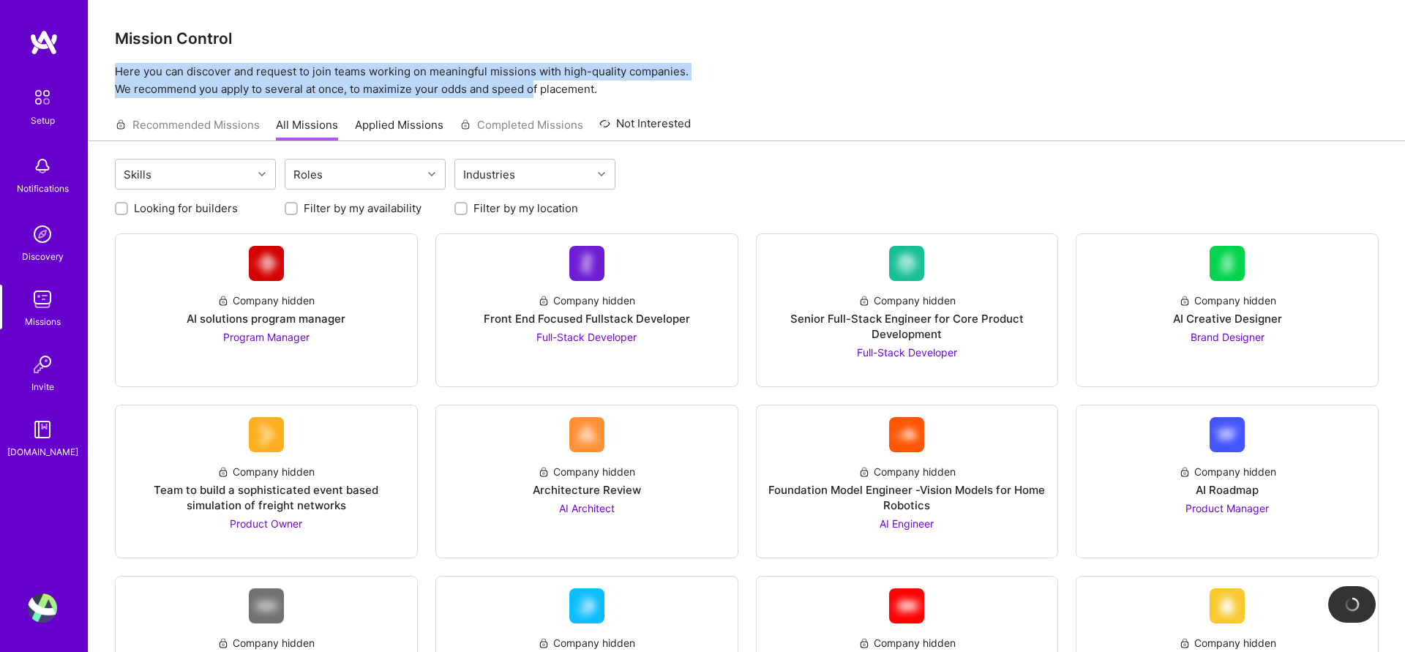
drag, startPoint x: 443, startPoint y: 61, endPoint x: 531, endPoint y: 96, distance: 94.3
click at [535, 96] on div "Mission Control Here you can discover and request to join teams working on mean…" at bounding box center [747, 49] width 1317 height 98
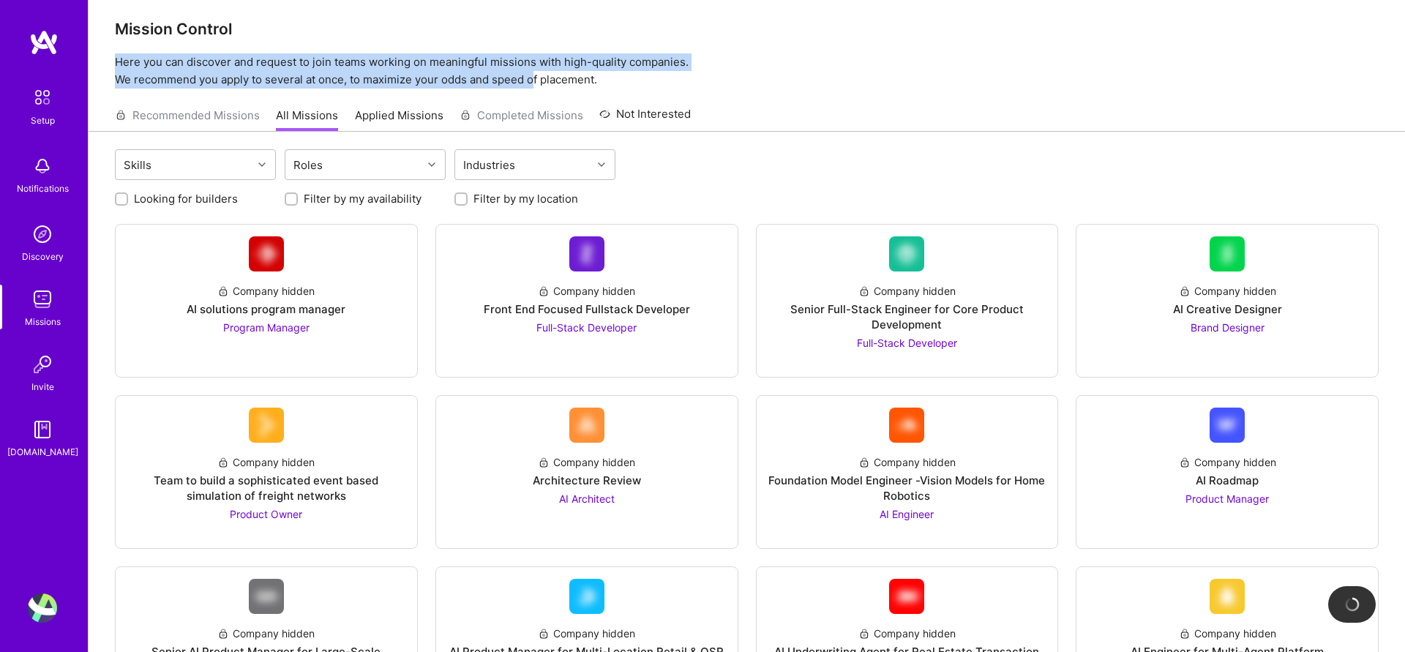
scroll to position [7, 0]
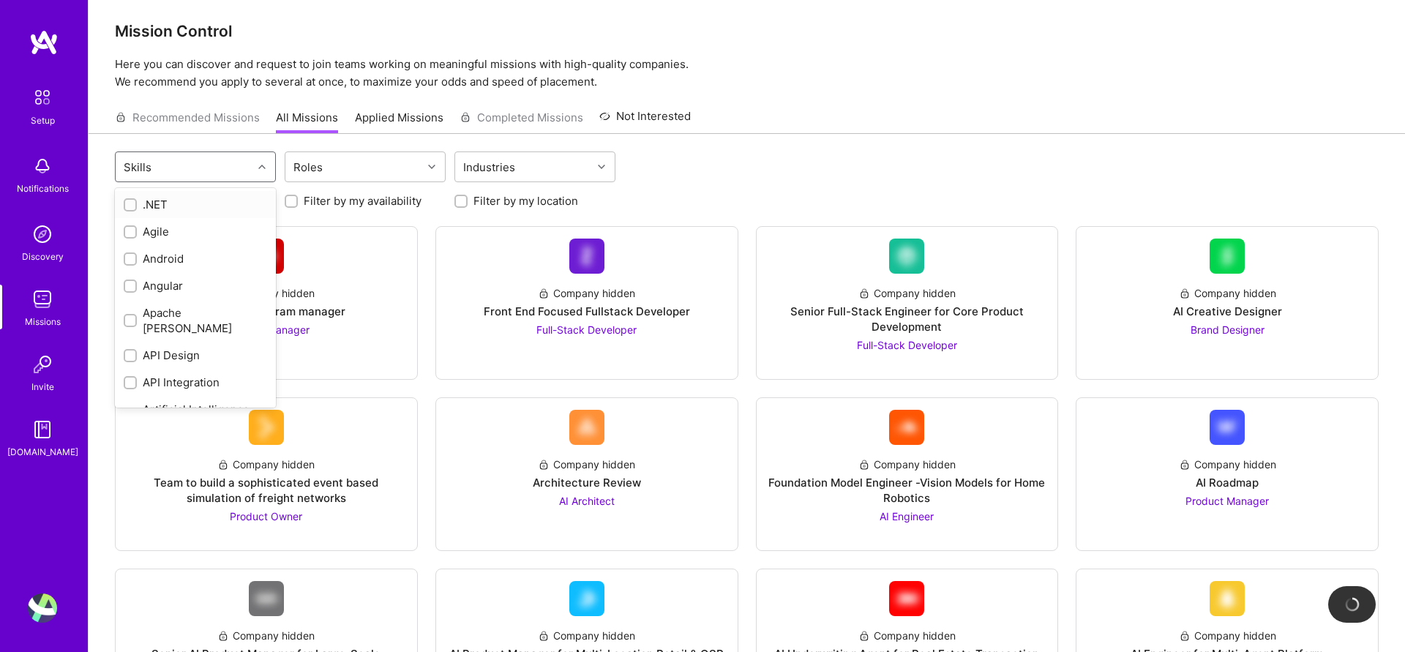
click at [261, 165] on icon at bounding box center [261, 166] width 7 height 7
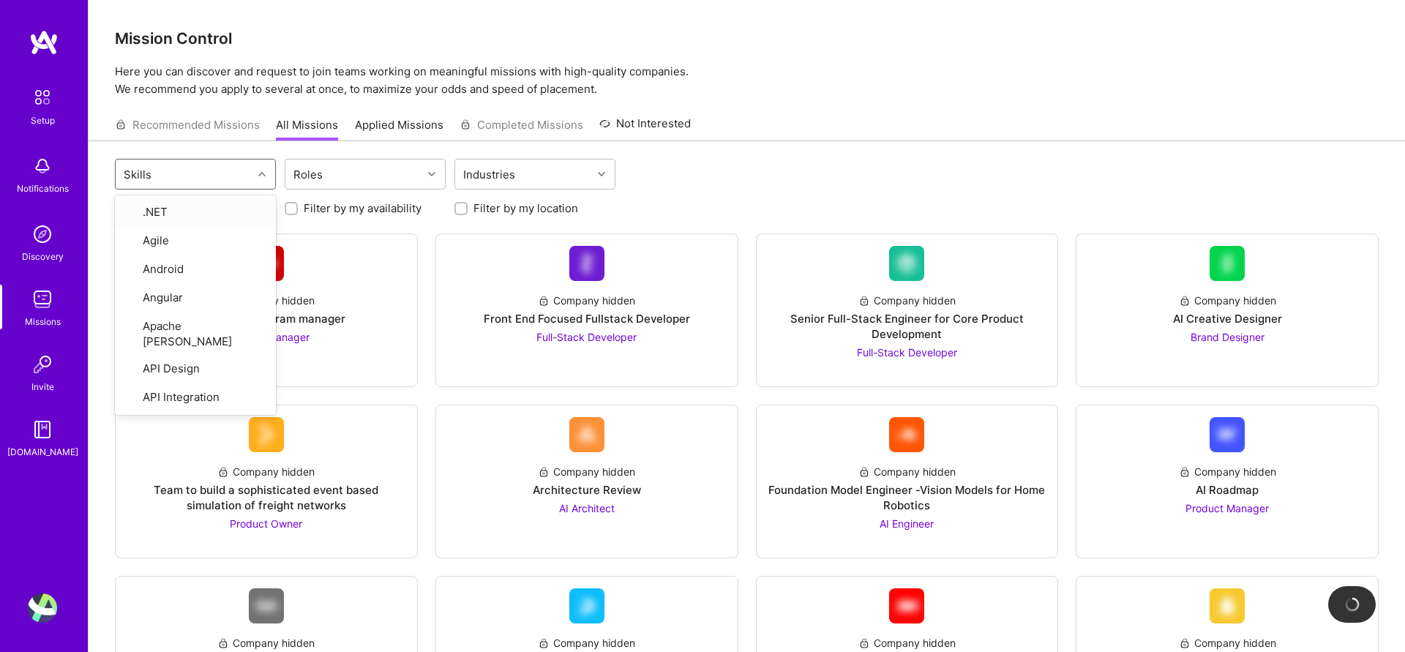
click at [246, 169] on div "Skills" at bounding box center [184, 174] width 137 height 29
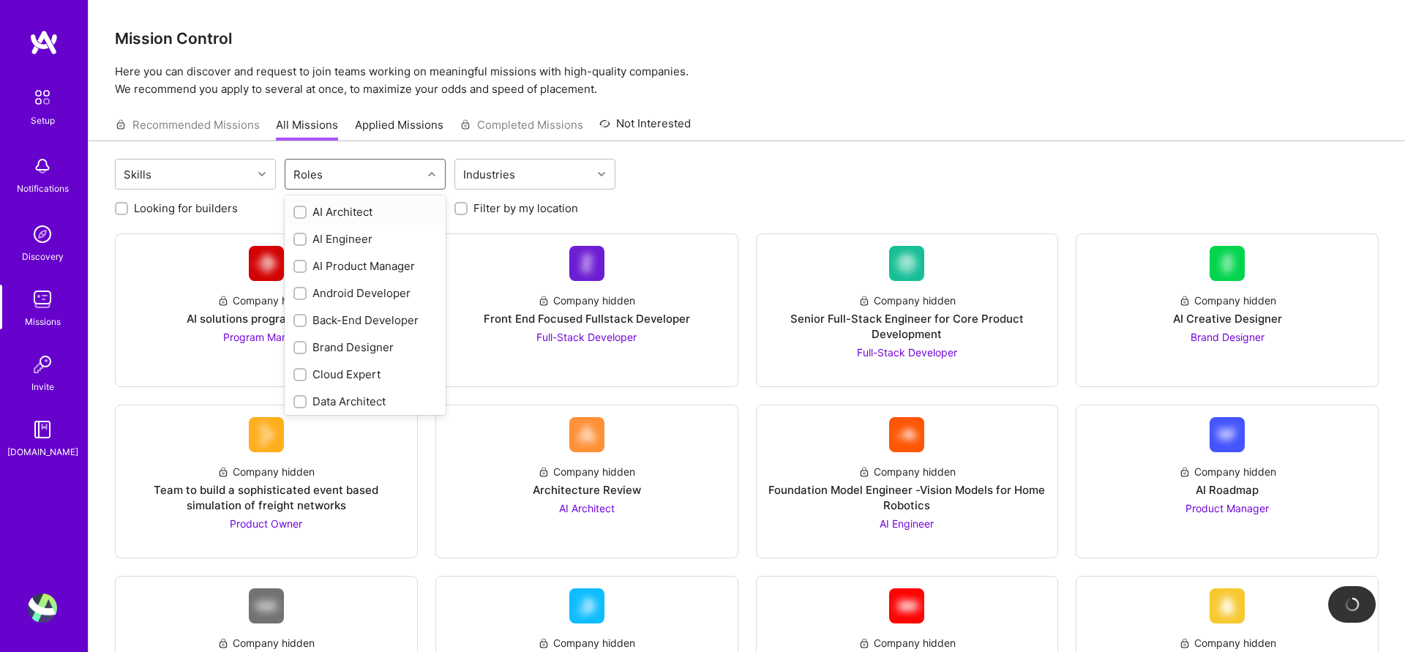
click at [370, 170] on div "Roles" at bounding box center [353, 174] width 137 height 29
click at [404, 127] on link "Applied Missions" at bounding box center [399, 129] width 89 height 24
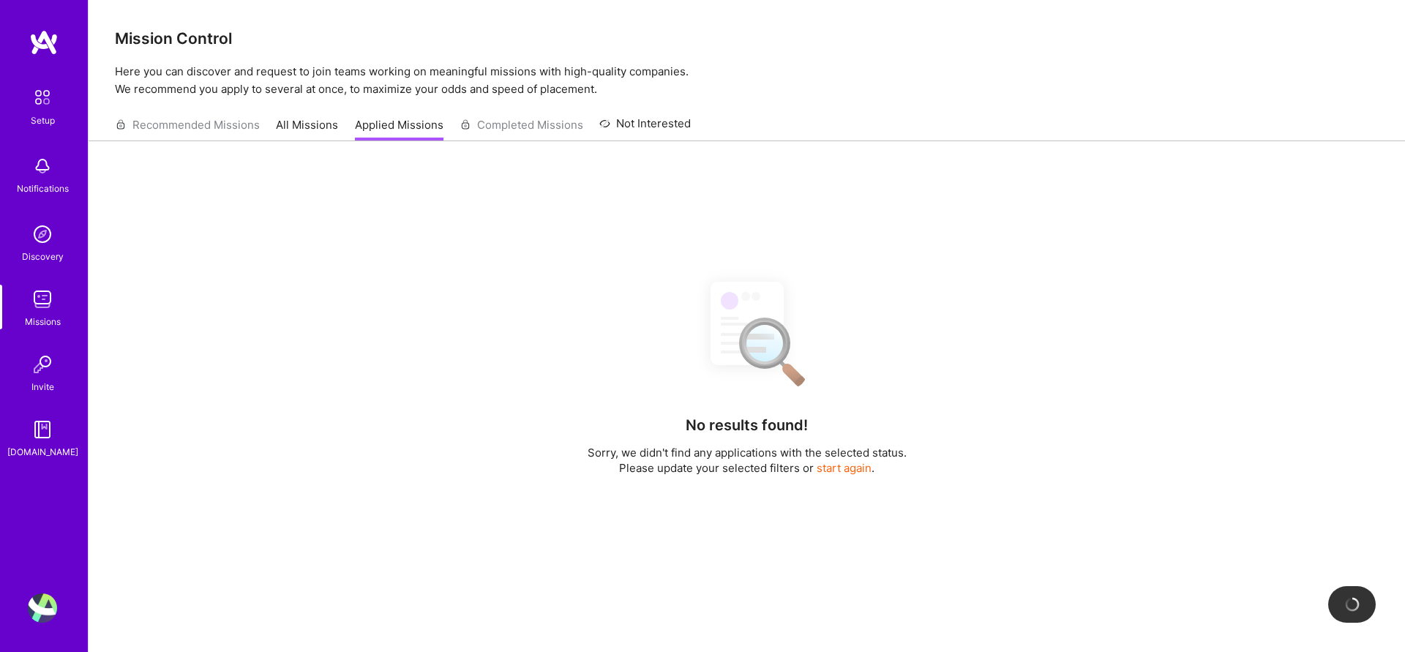
click at [324, 124] on link "All Missions" at bounding box center [307, 129] width 62 height 24
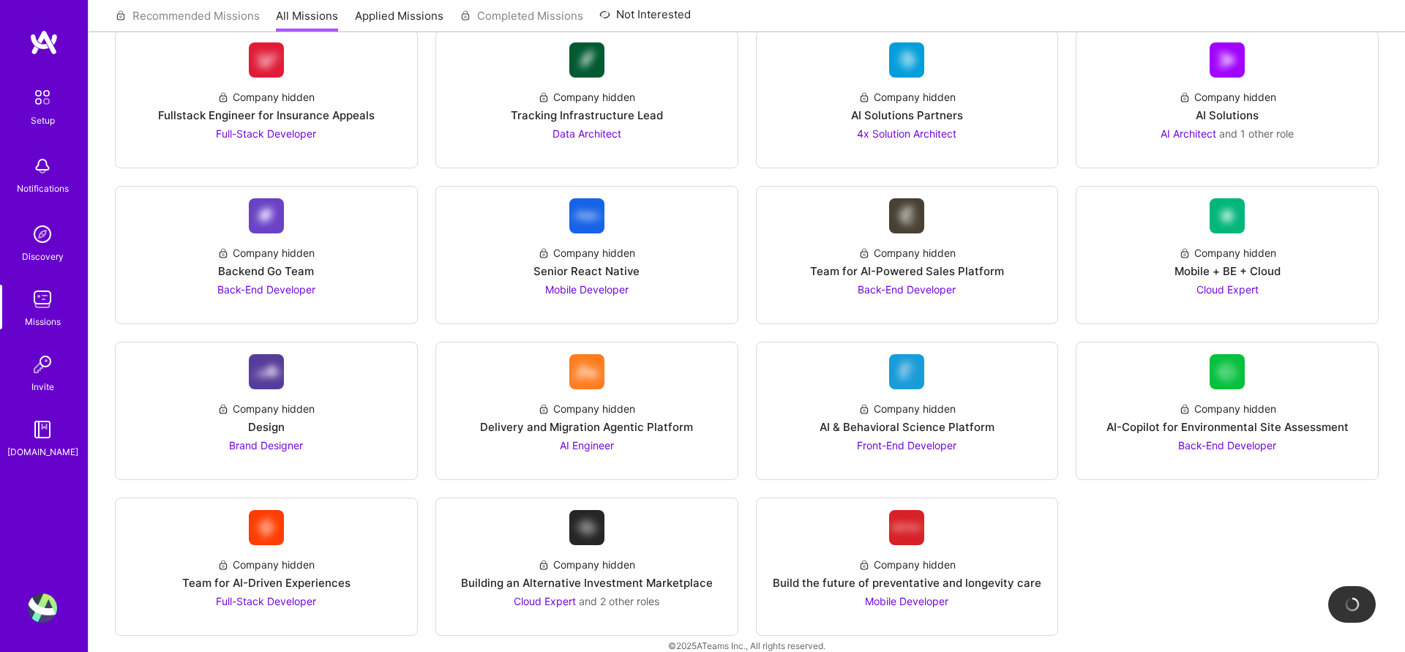
scroll to position [1795, 0]
